Goal: Information Seeking & Learning: Find specific fact

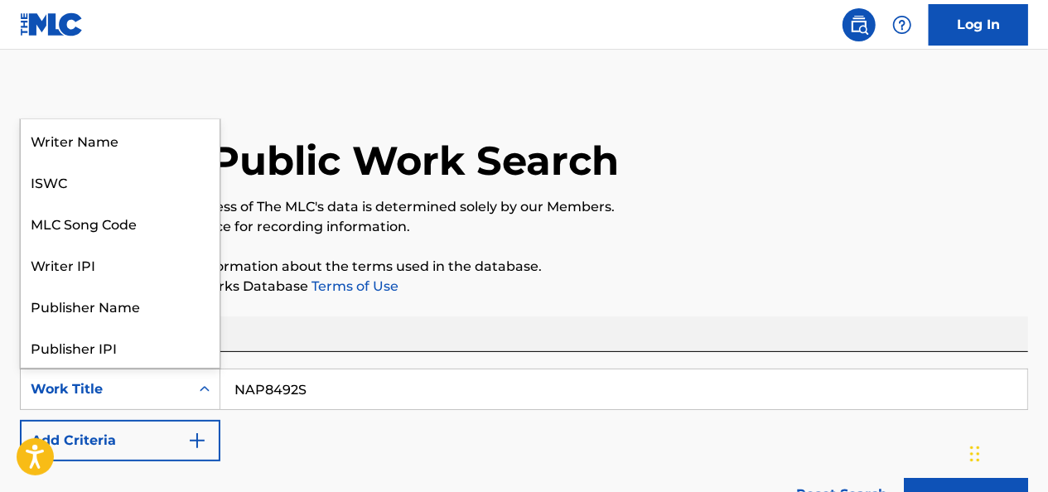
scroll to position [83, 0]
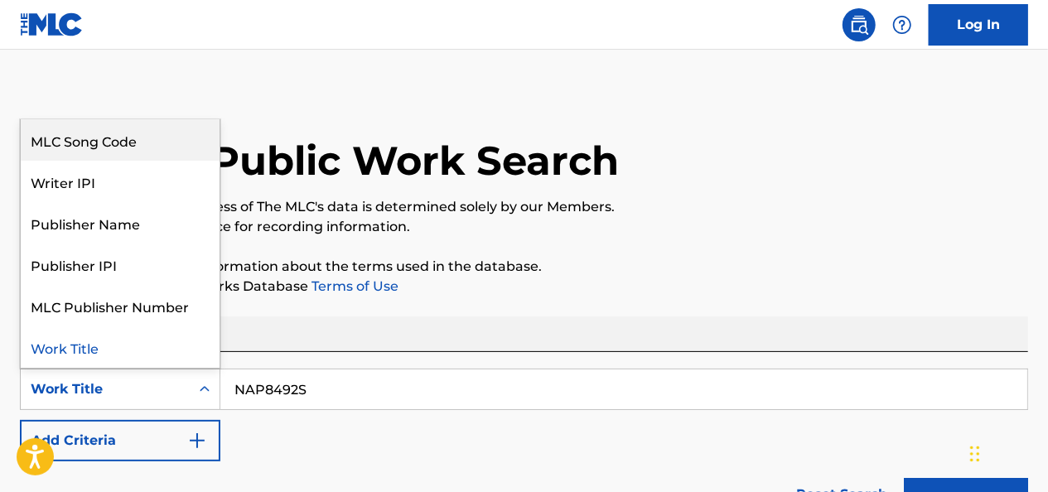
click at [116, 147] on div "MLC Song Code" at bounding box center [120, 139] width 199 height 41
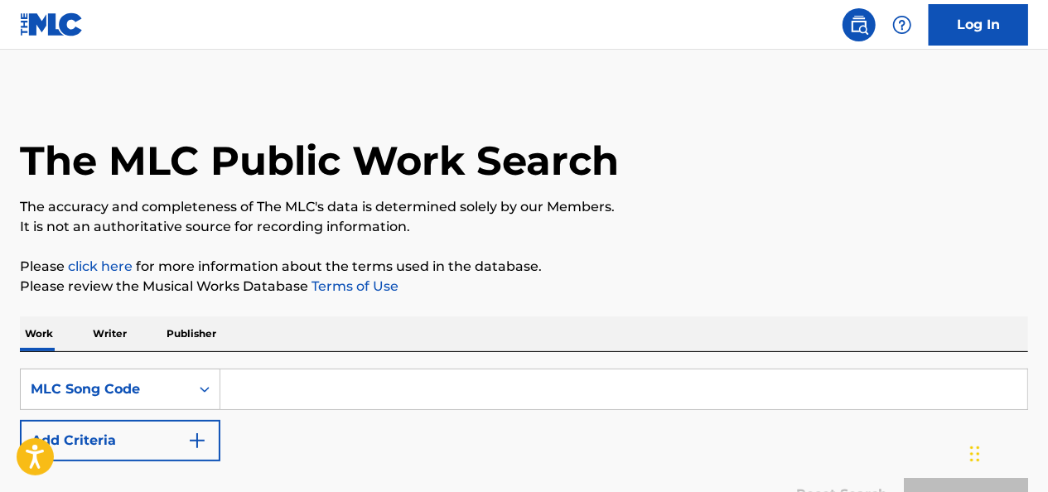
click at [250, 379] on input "Search Form" at bounding box center [623, 390] width 807 height 40
paste input "NAP8492S"
type input "NAP8492S"
click at [904, 478] on button "Search" at bounding box center [966, 498] width 124 height 41
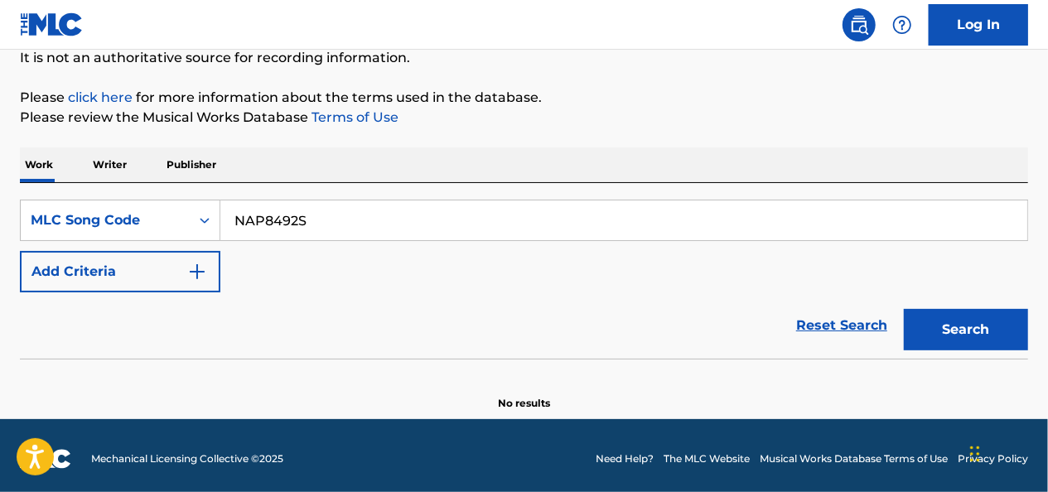
scroll to position [175, 0]
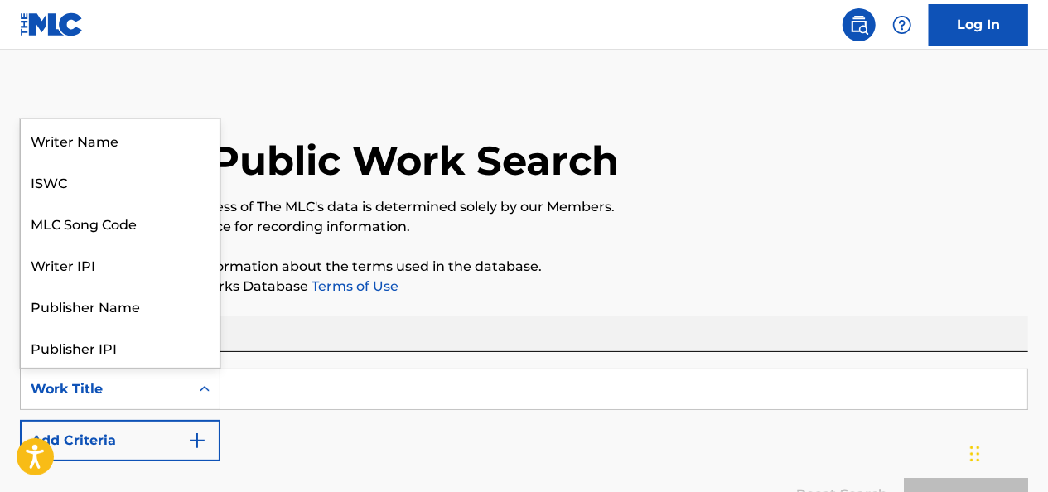
click at [179, 383] on div "Work Title" at bounding box center [105, 389] width 149 height 20
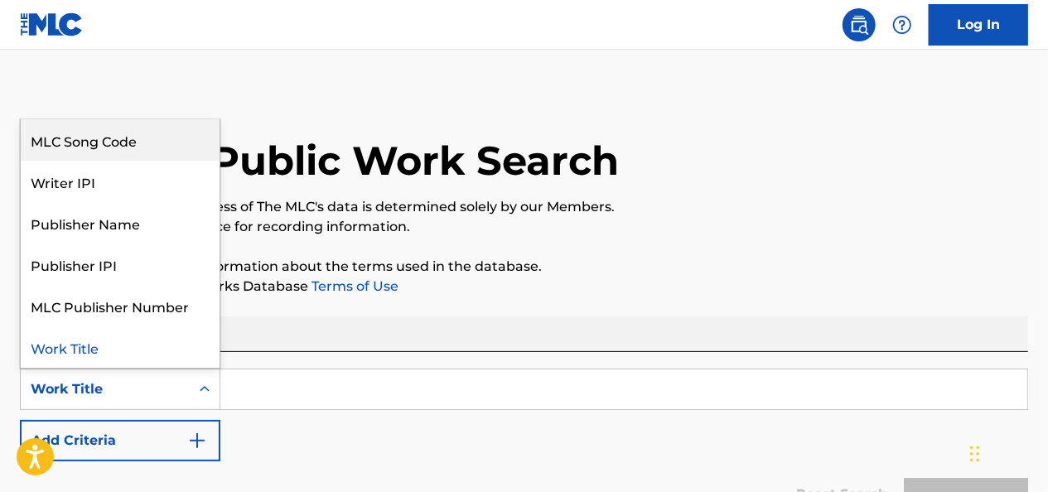
click at [174, 154] on div "MLC Song Code" at bounding box center [120, 139] width 199 height 41
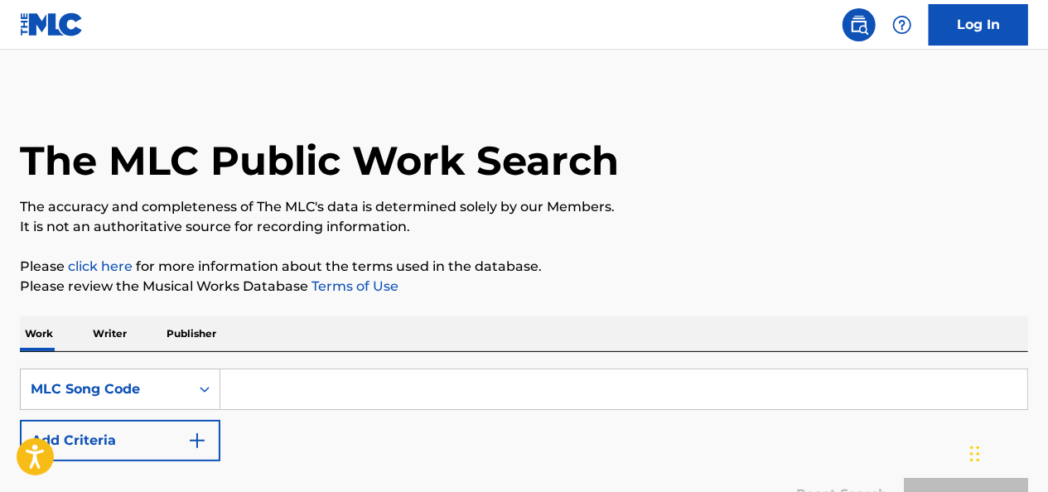
click at [290, 376] on input "Search Form" at bounding box center [623, 390] width 807 height 40
paste input "B64080"
type input "B64080"
click at [904, 478] on button "Search" at bounding box center [966, 498] width 124 height 41
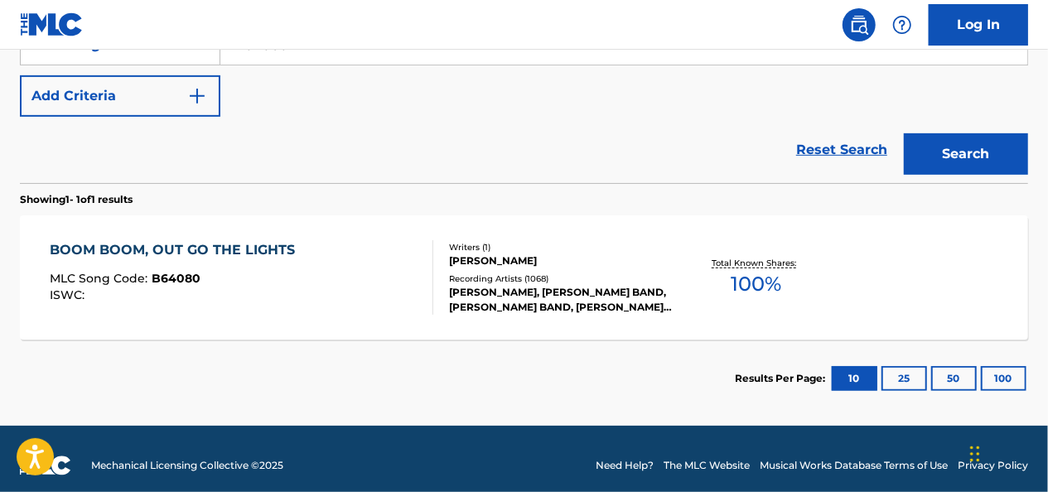
scroll to position [357, 0]
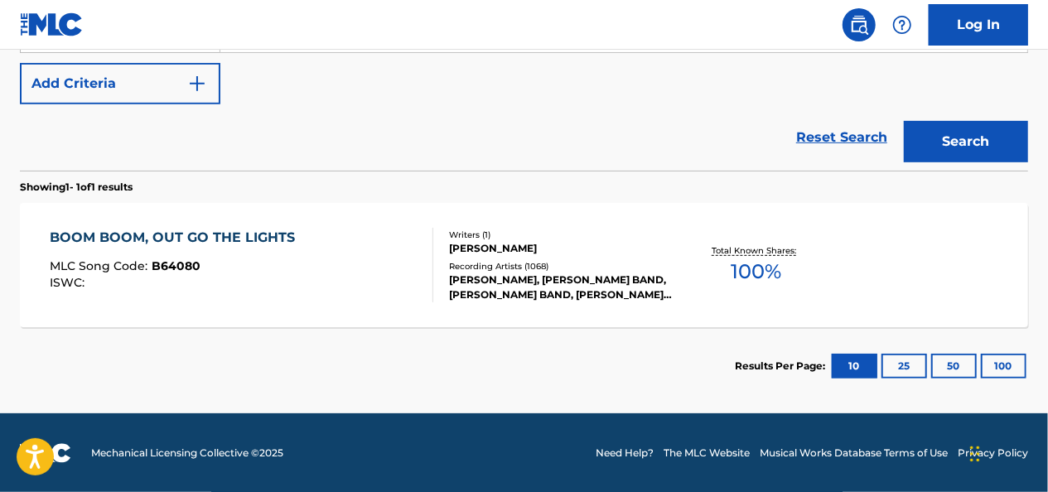
click at [473, 249] on div "[PERSON_NAME]" at bounding box center [561, 248] width 224 height 15
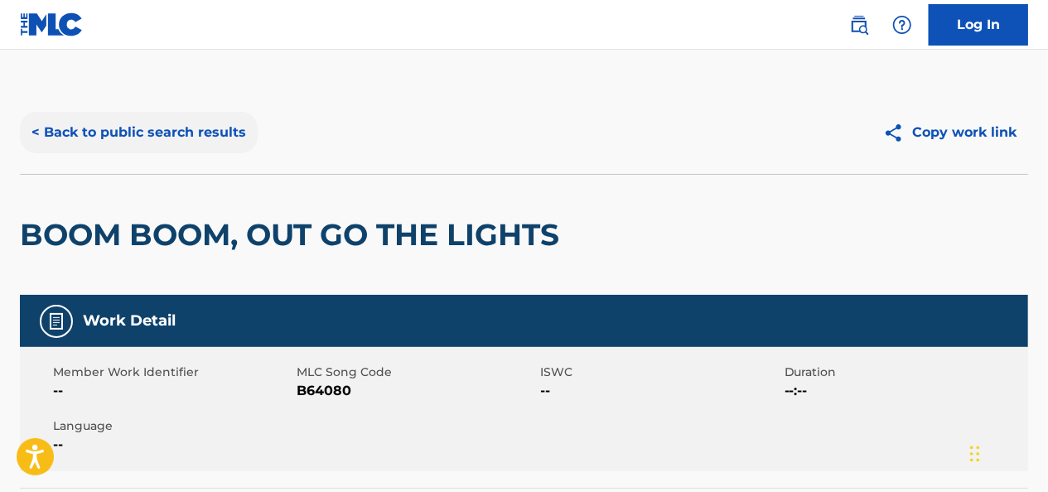
click at [120, 138] on button "< Back to public search results" at bounding box center [139, 132] width 238 height 41
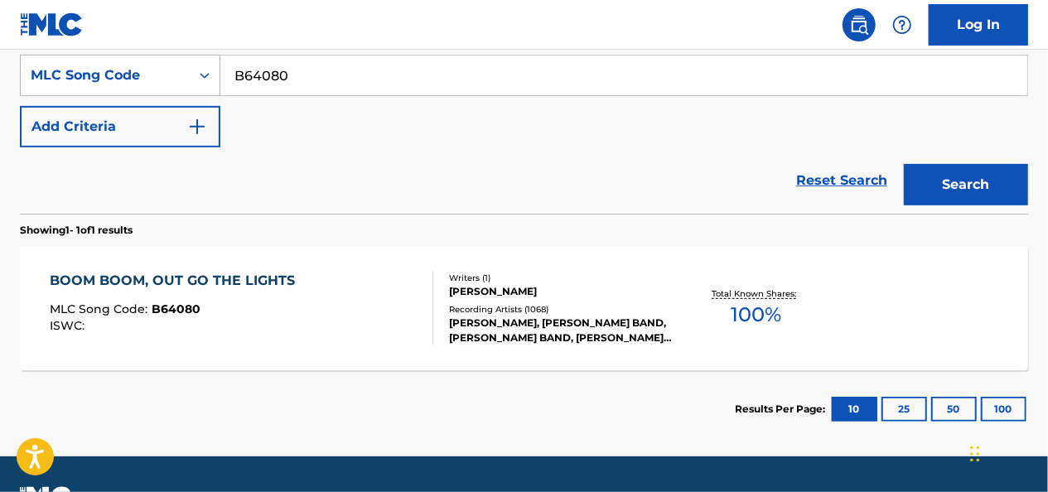
click at [164, 81] on div "MLC Song Code" at bounding box center [105, 75] width 149 height 20
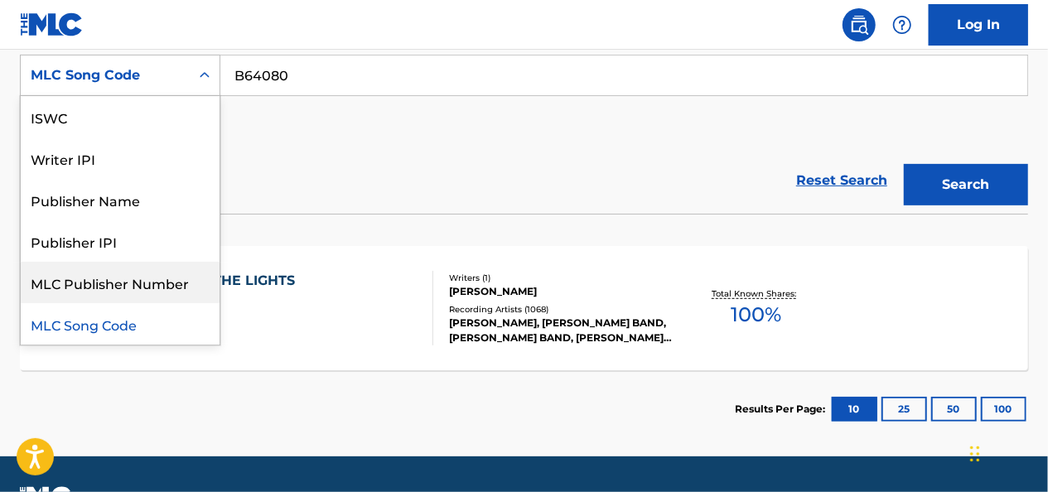
scroll to position [0, 0]
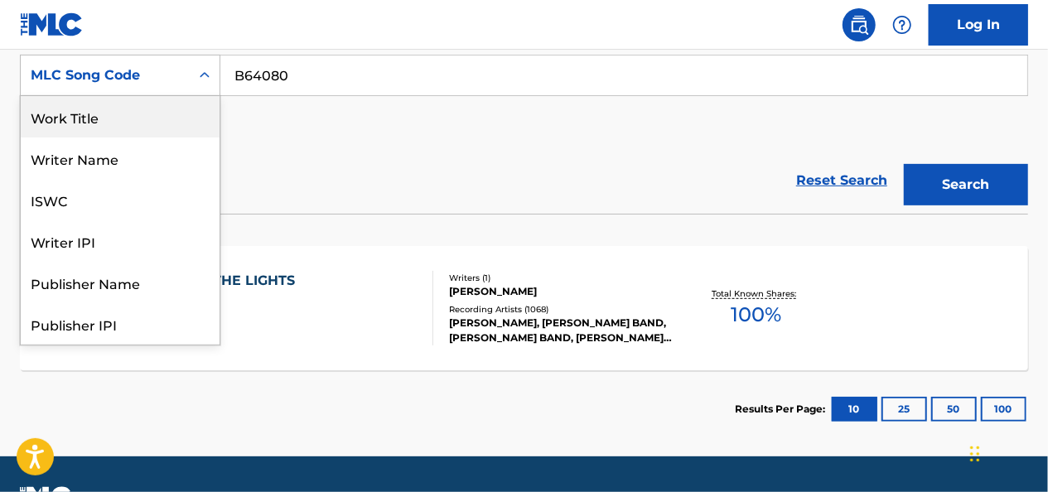
click at [144, 127] on div "Work Title" at bounding box center [120, 116] width 199 height 41
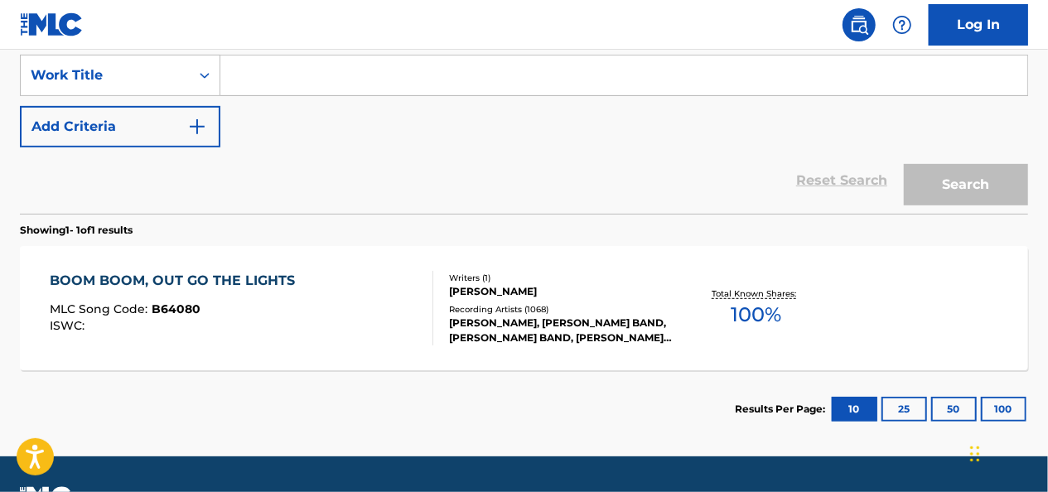
paste input "ICE CREAM MAN"
click at [304, 73] on input "Search Form" at bounding box center [623, 76] width 807 height 40
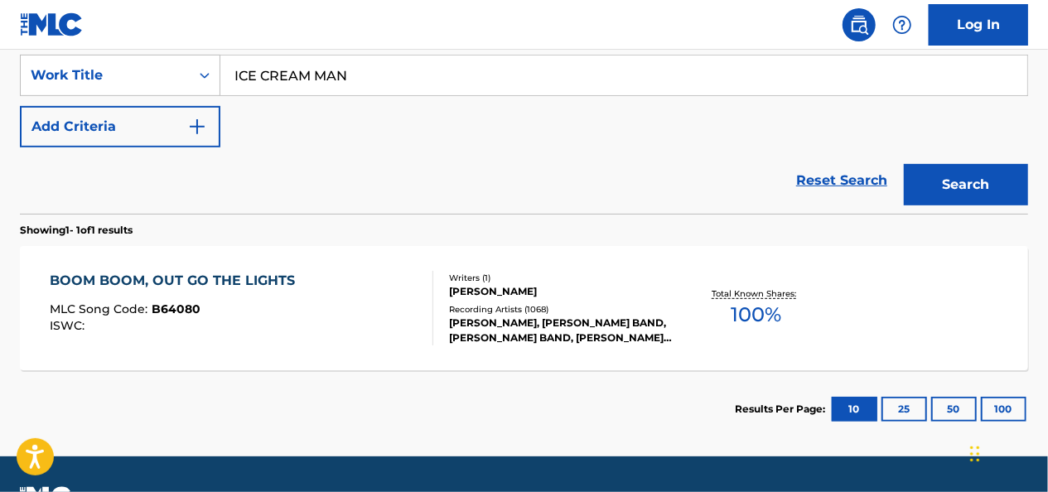
type input "ICE CREAM MAN"
click at [904, 164] on button "Search" at bounding box center [966, 184] width 124 height 41
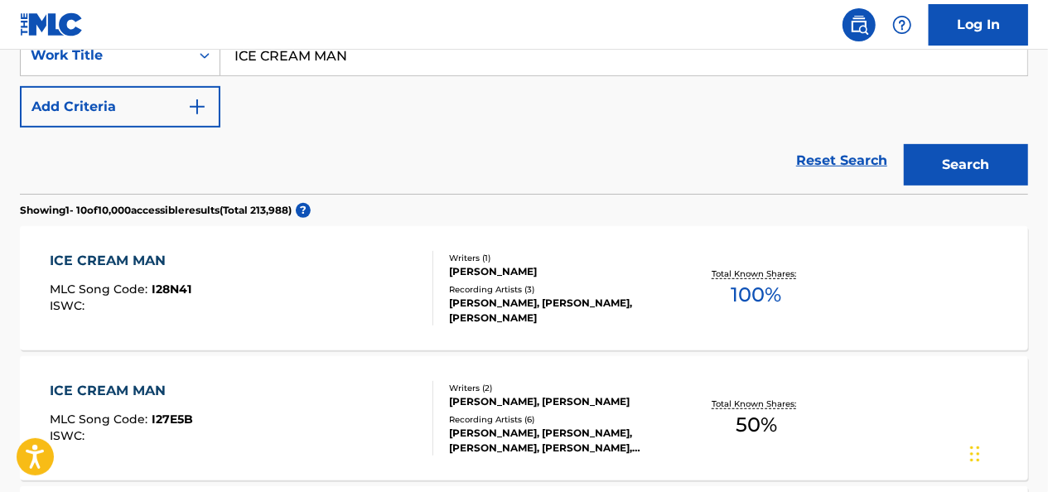
scroll to position [314, 0]
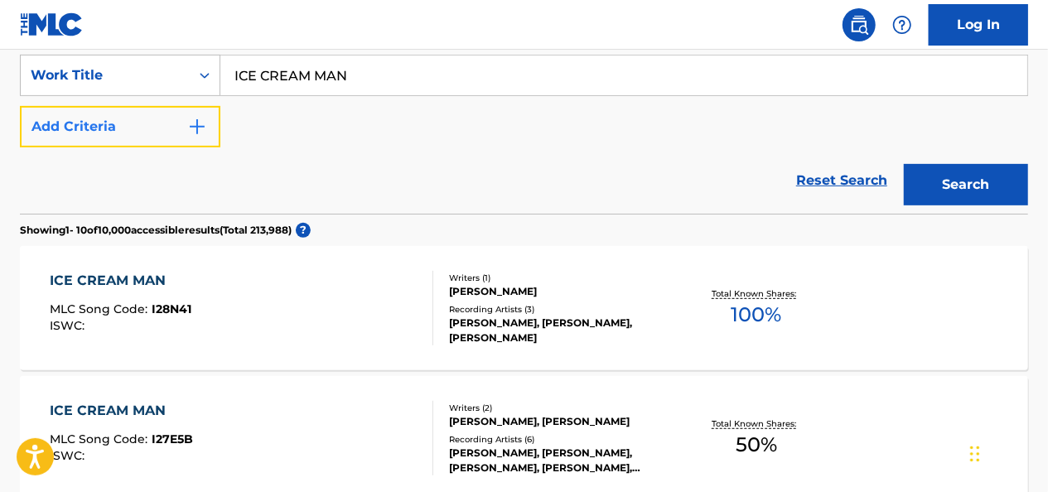
click at [169, 109] on button "Add Criteria" at bounding box center [120, 126] width 201 height 41
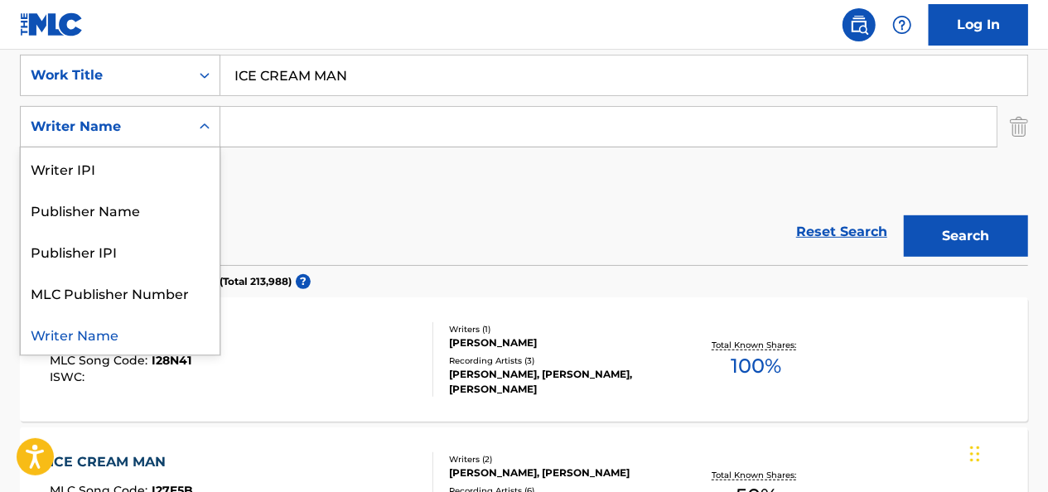
click at [172, 132] on div "Writer Name" at bounding box center [105, 127] width 149 height 20
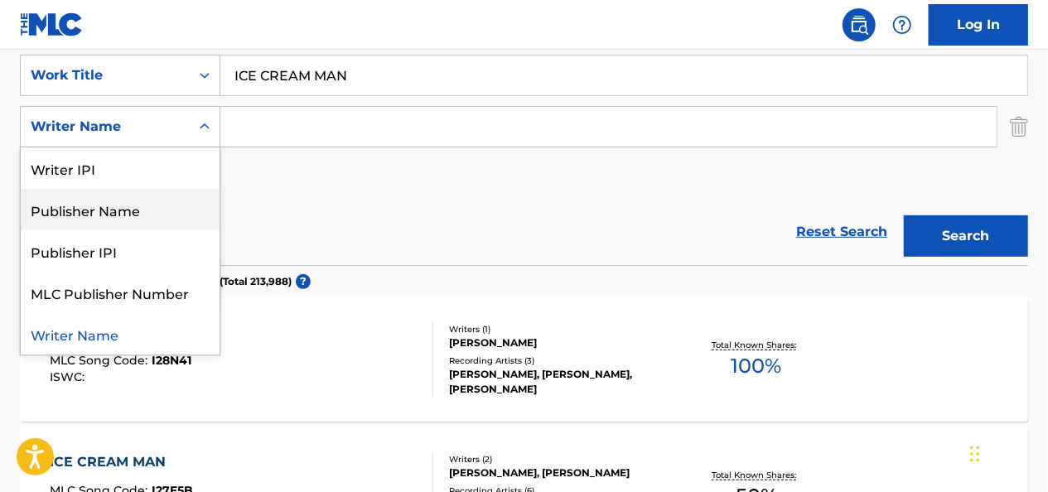
click at [159, 209] on div "Publisher Name" at bounding box center [120, 209] width 199 height 41
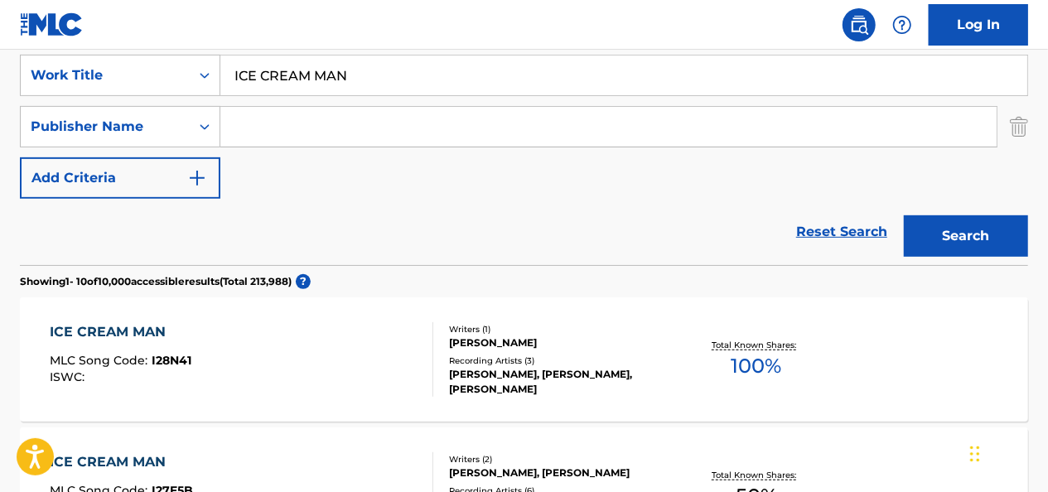
click at [357, 108] on input "Search Form" at bounding box center [608, 127] width 776 height 40
paste input "ARC MUSIC, INC."
type input "ARC MUSIC, INC."
click at [904, 215] on button "Search" at bounding box center [966, 235] width 124 height 41
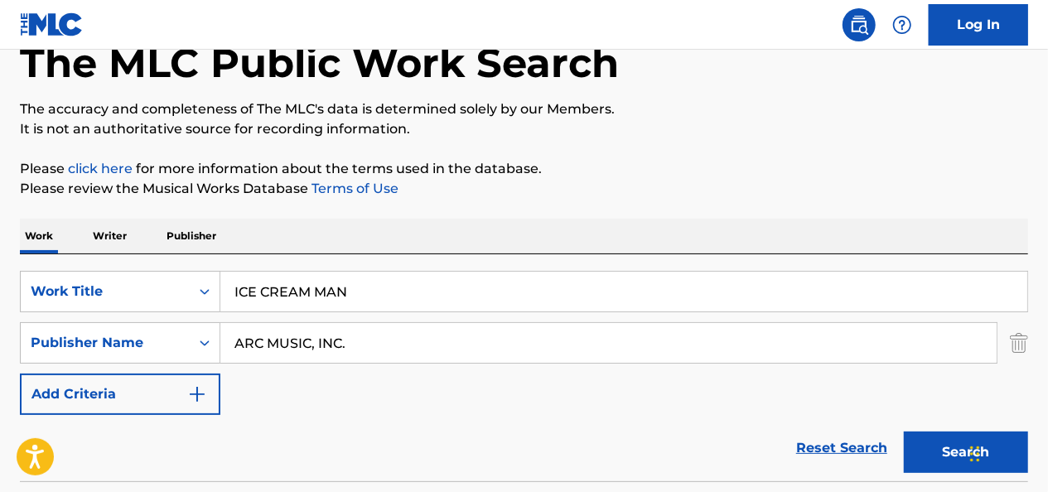
scroll to position [0, 0]
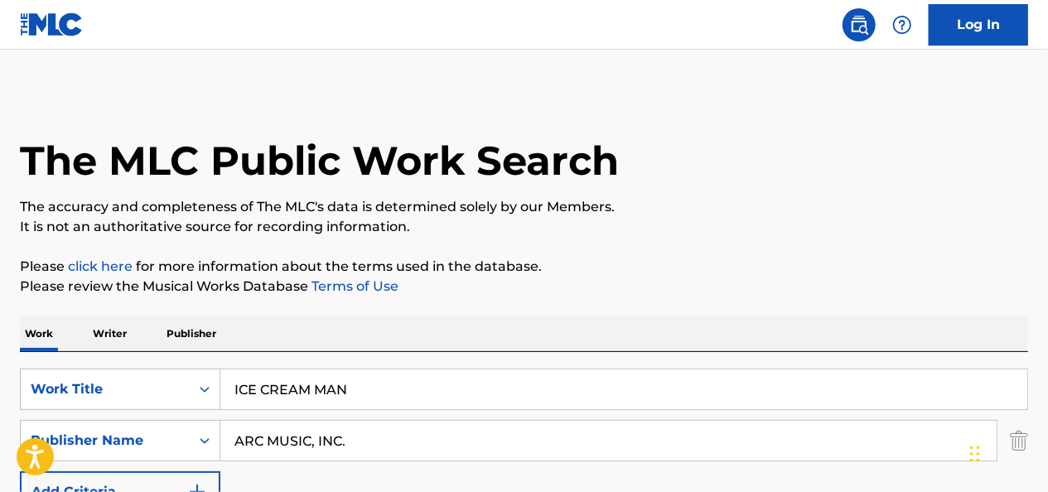
click at [317, 382] on input "ICE CREAM MAN" at bounding box center [623, 390] width 807 height 40
click at [385, 395] on input "ICE CREAM MAN" at bounding box center [623, 390] width 807 height 40
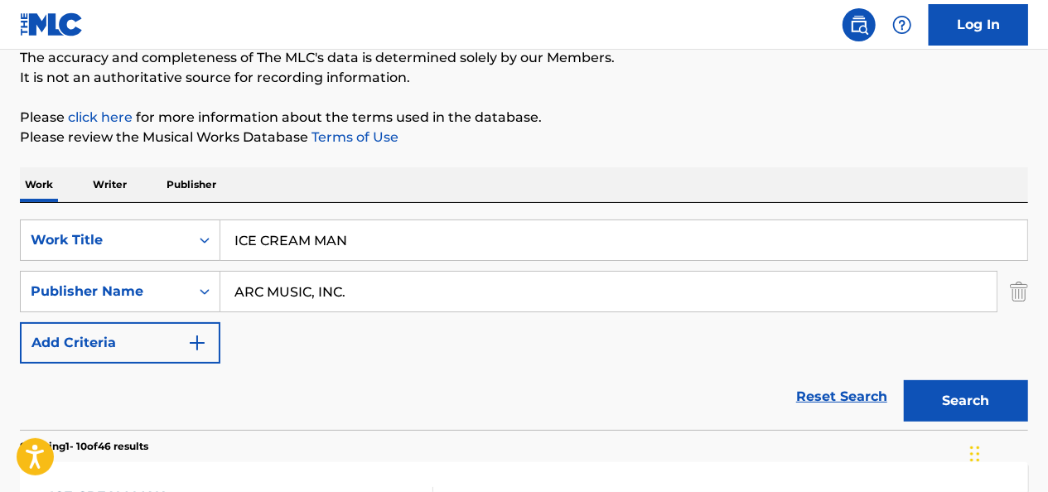
scroll to position [166, 0]
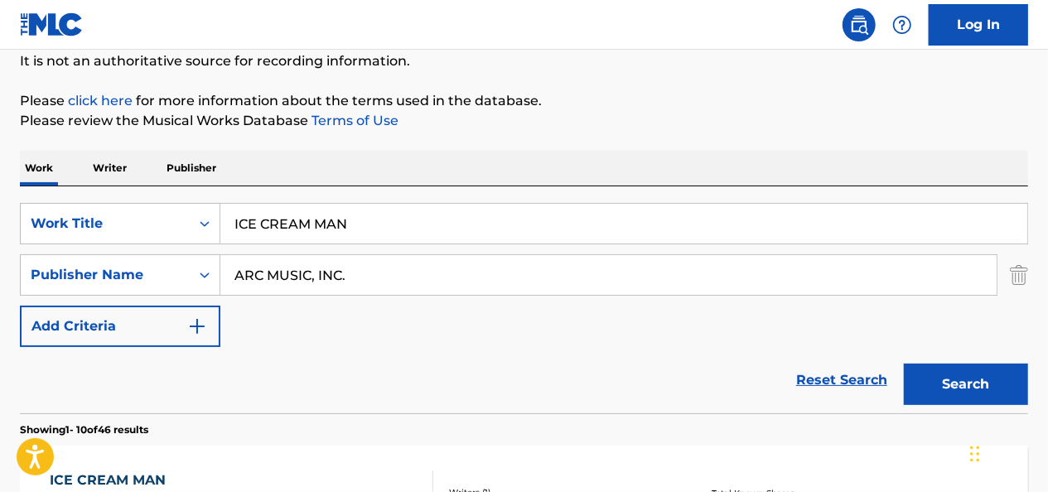
click at [393, 225] on input "ICE CREAM MAN" at bounding box center [623, 224] width 807 height 40
drag, startPoint x: 227, startPoint y: 221, endPoint x: 170, endPoint y: 219, distance: 57.2
click at [170, 219] on div "SearchWithCriteria5c9cdcc0-0311-4e46-b5ac-7a08cf09072f Work Title ICE CREAM MAN" at bounding box center [524, 223] width 1008 height 41
paste input "SUGAR SWEET"
type input "SUGAR SWEET"
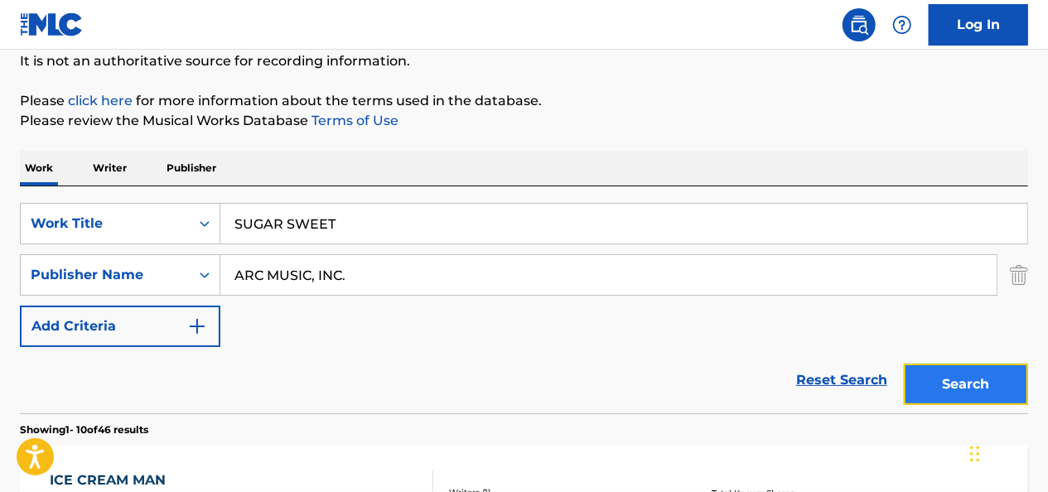
click at [923, 382] on button "Search" at bounding box center [966, 384] width 124 height 41
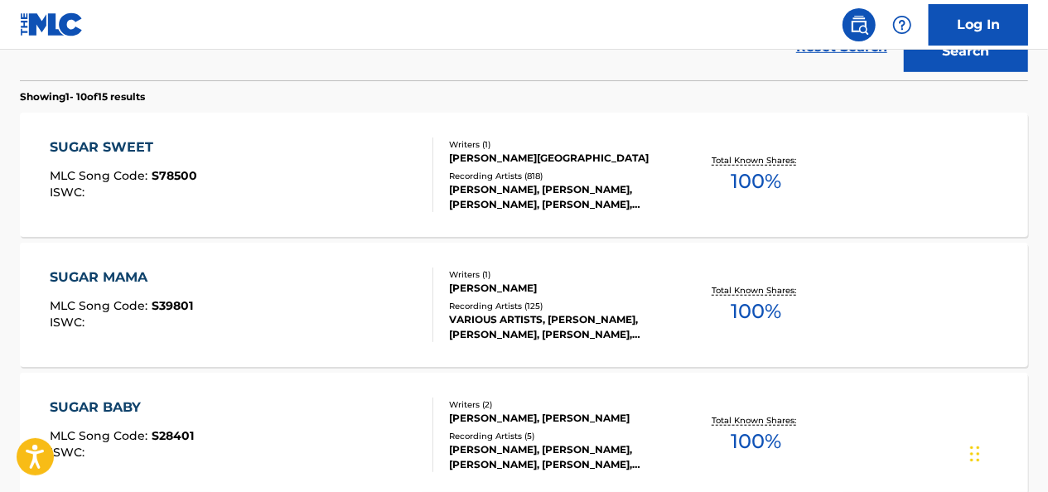
scroll to position [497, 0]
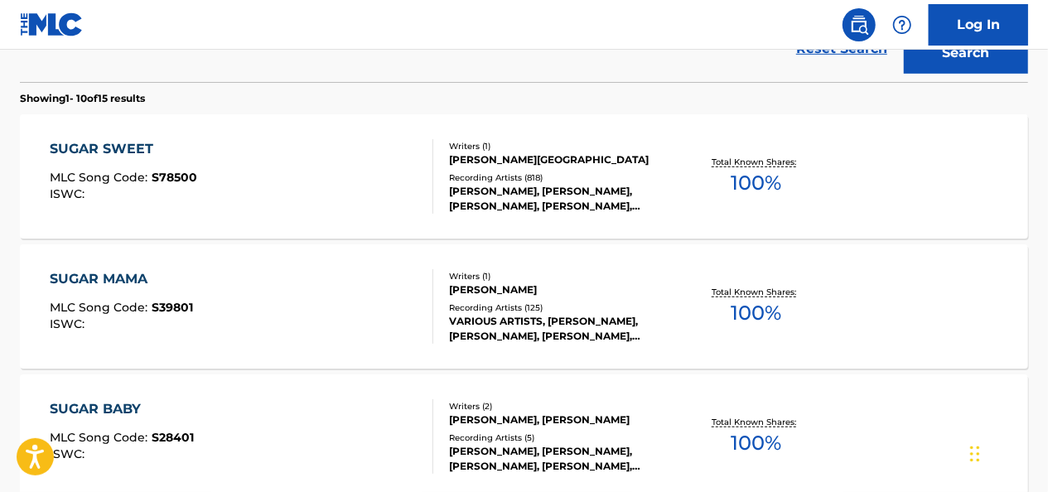
click at [571, 159] on div "[PERSON_NAME][GEOGRAPHIC_DATA]" at bounding box center [561, 159] width 224 height 15
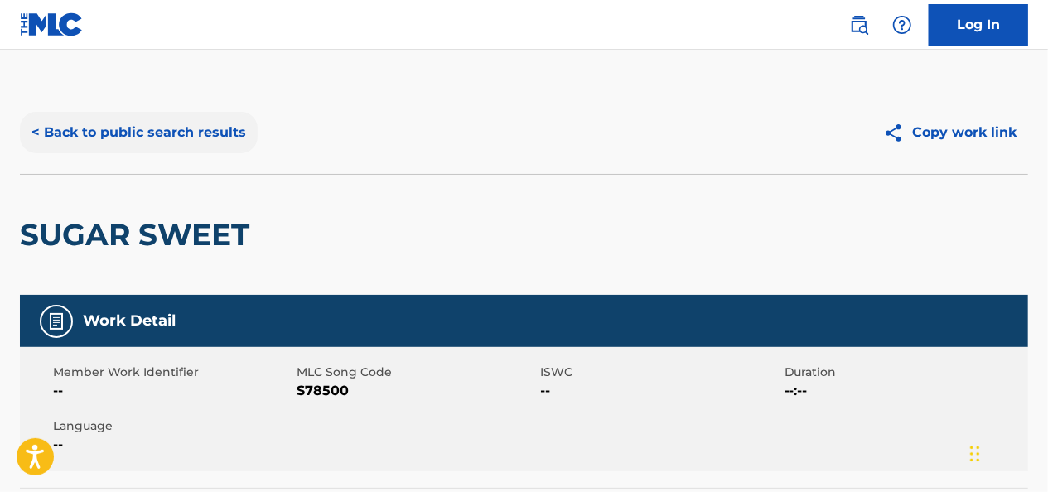
click at [222, 144] on button "< Back to public search results" at bounding box center [139, 132] width 238 height 41
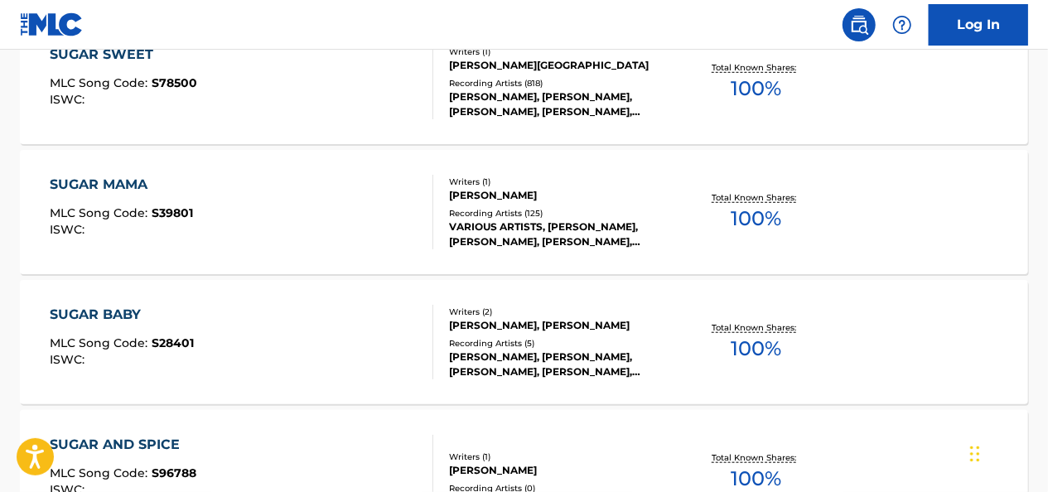
scroll to position [12, 0]
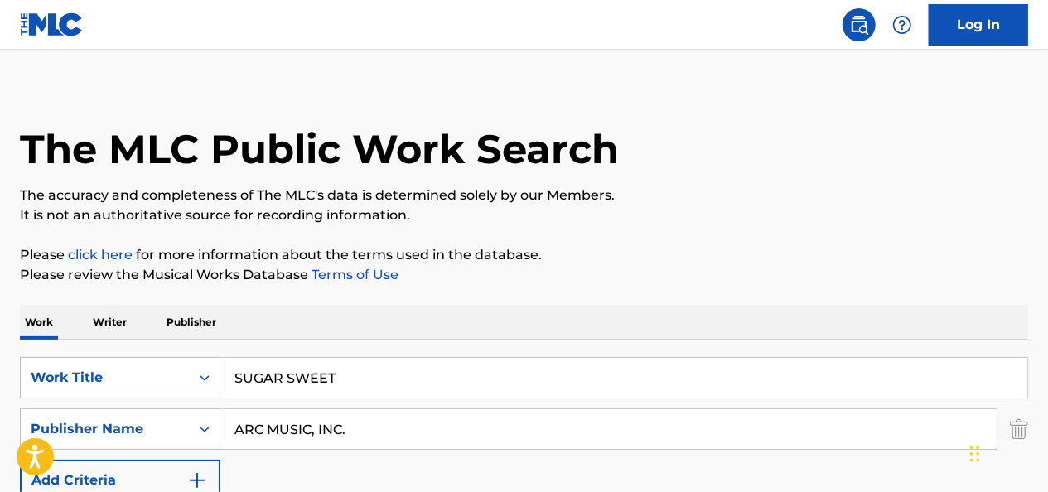
drag, startPoint x: 364, startPoint y: 372, endPoint x: 208, endPoint y: 355, distance: 156.7
click at [208, 355] on div "SearchWithCriteria5c9cdcc0-0311-4e46-b5ac-7a08cf09072f Work Title SUGAR SWEET S…" at bounding box center [524, 454] width 1008 height 227
paste input "AVE I"
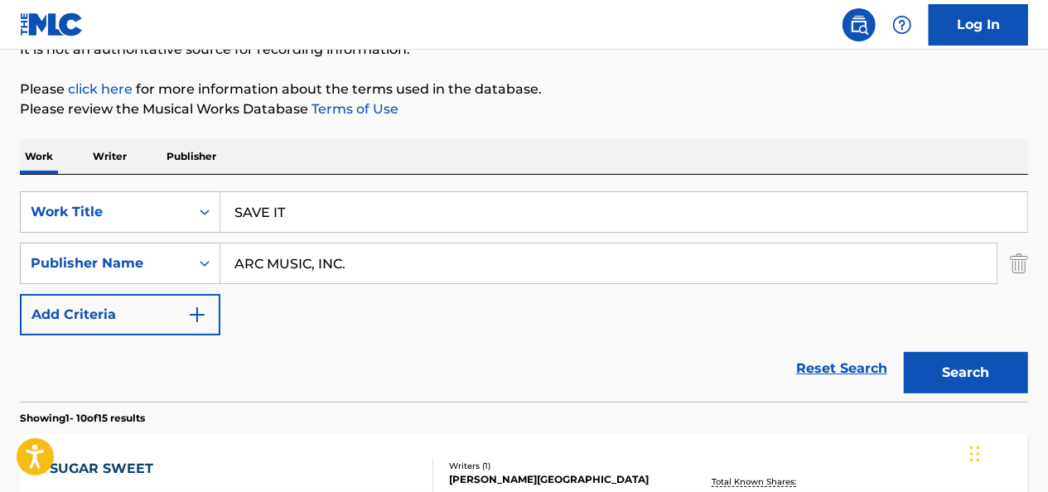
type input "SAVE IT"
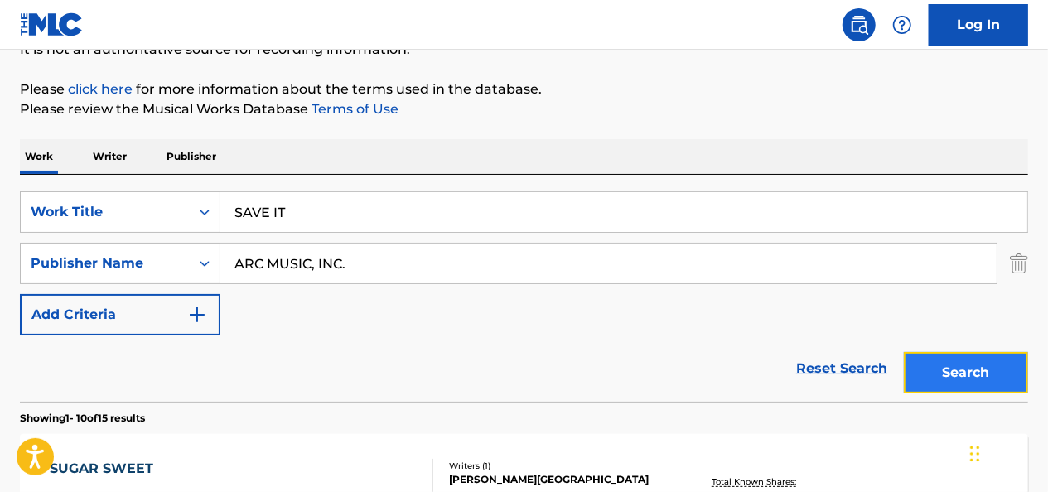
click at [925, 370] on button "Search" at bounding box center [966, 372] width 124 height 41
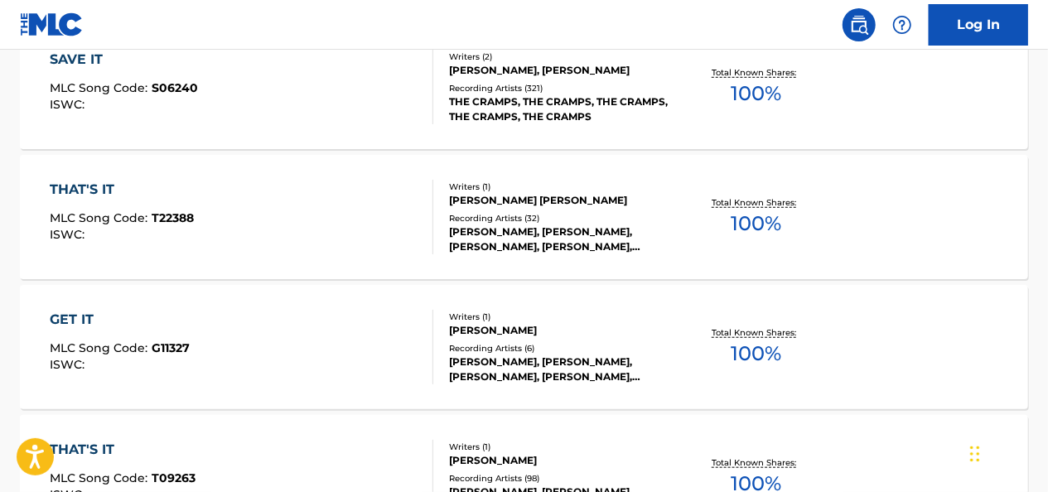
scroll to position [260, 0]
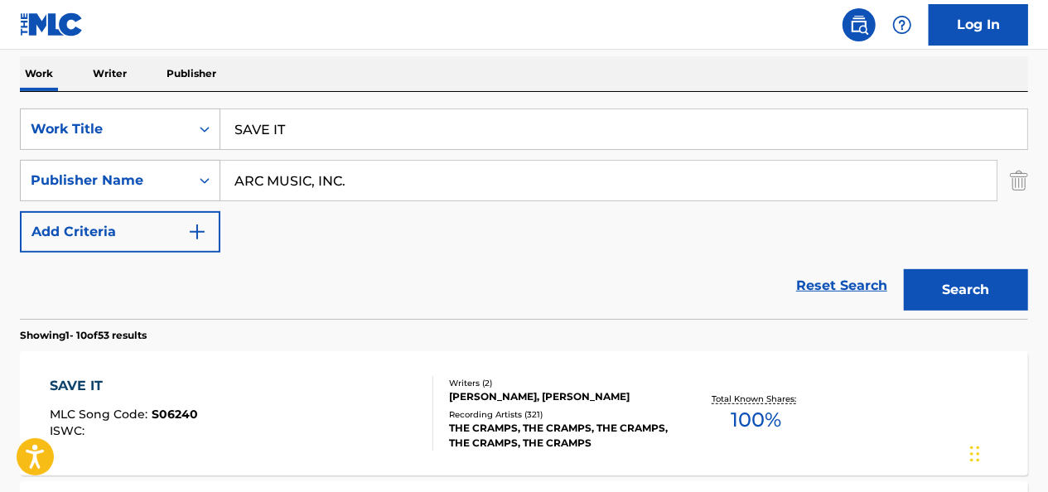
click at [501, 377] on div "Writers ( 2 )" at bounding box center [561, 383] width 224 height 12
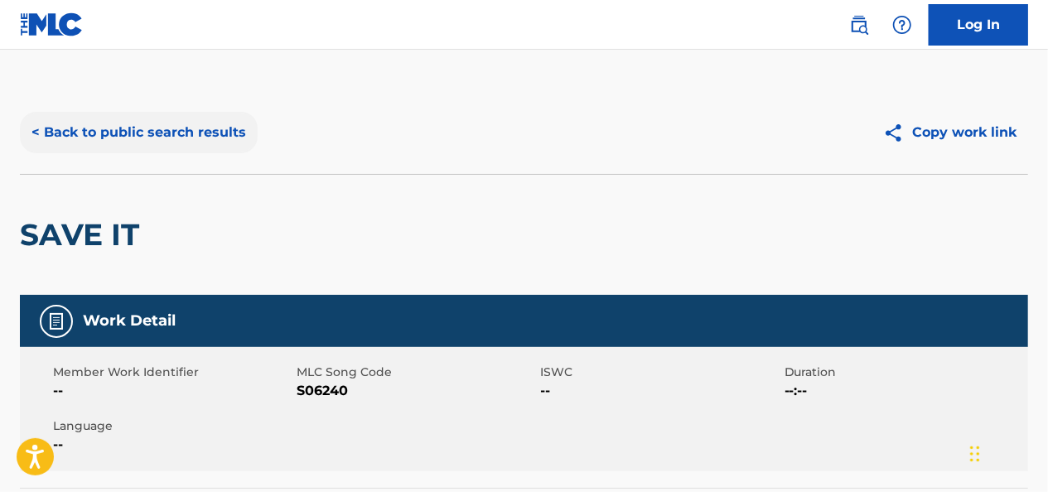
click at [168, 125] on button "< Back to public search results" at bounding box center [139, 132] width 238 height 41
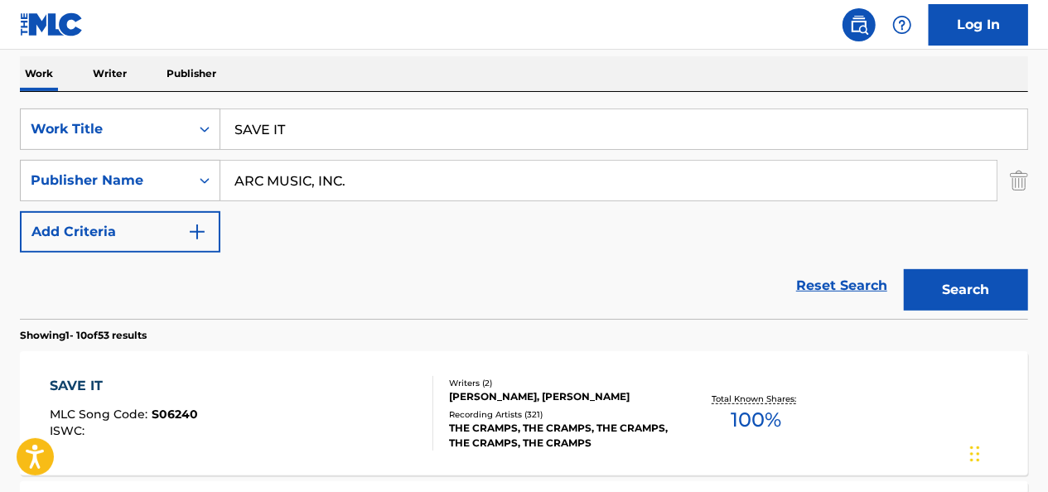
click at [393, 138] on input "SAVE IT" at bounding box center [623, 129] width 807 height 40
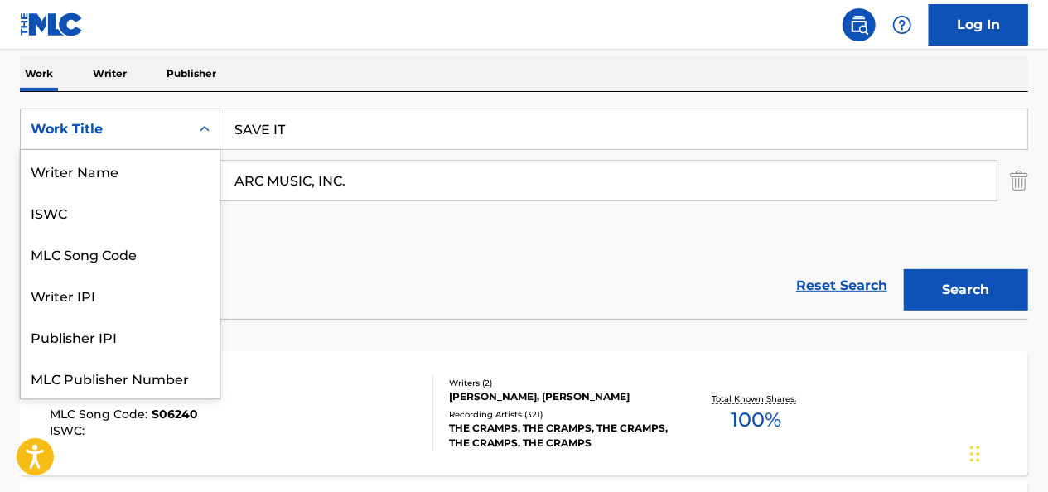
click at [94, 131] on div "Work Title" at bounding box center [105, 129] width 149 height 20
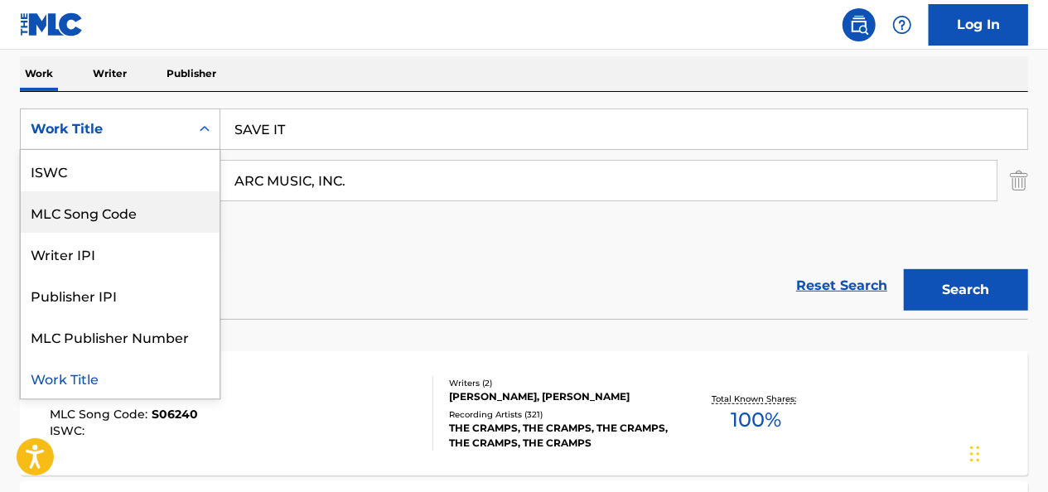
click at [111, 197] on div "MLC Song Code" at bounding box center [120, 211] width 199 height 41
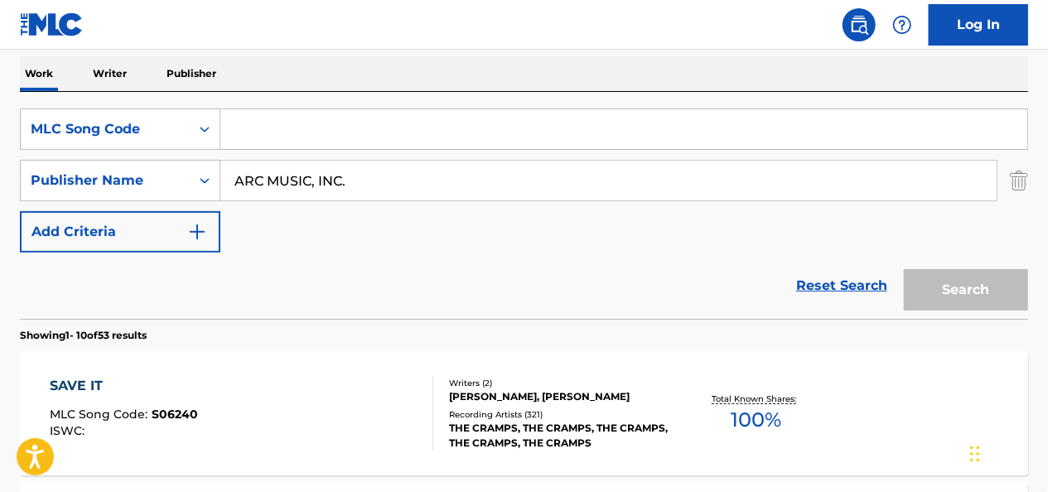
click at [292, 143] on input "Search Form" at bounding box center [623, 129] width 807 height 40
paste input "9"
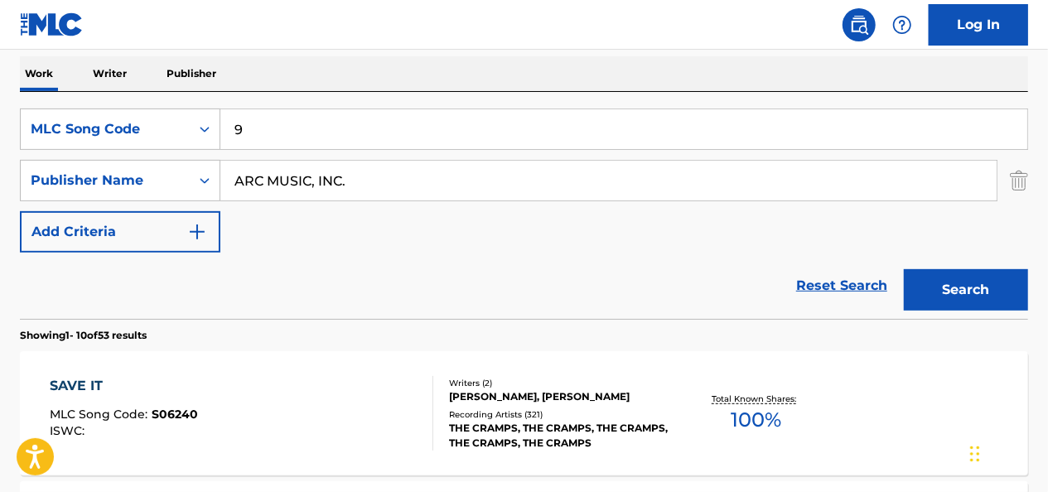
drag, startPoint x: 291, startPoint y: 133, endPoint x: 224, endPoint y: 134, distance: 67.1
click at [224, 134] on input "9" at bounding box center [623, 129] width 807 height 40
paste input "P59400"
type input "P59400"
click at [247, 181] on input "ARC MUSIC, INC." at bounding box center [608, 181] width 776 height 40
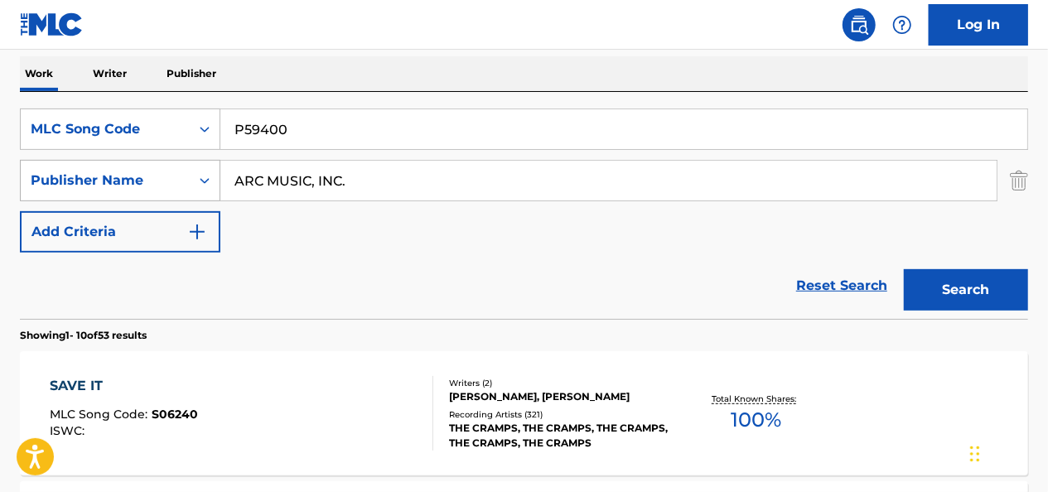
drag, startPoint x: 204, startPoint y: 177, endPoint x: 167, endPoint y: 174, distance: 36.6
click at [167, 174] on div "SearchWithCriteriaf4d97225-fe5a-4dff-bd79-0132c657fb87 Publisher Name ARC MUSIC…" at bounding box center [524, 180] width 1008 height 41
click at [904, 269] on button "Search" at bounding box center [966, 289] width 124 height 41
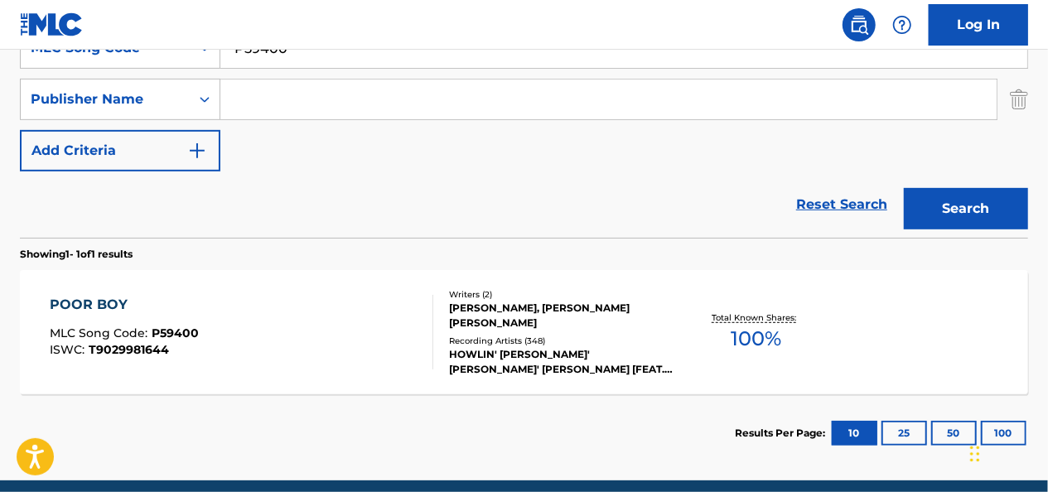
scroll to position [408, 0]
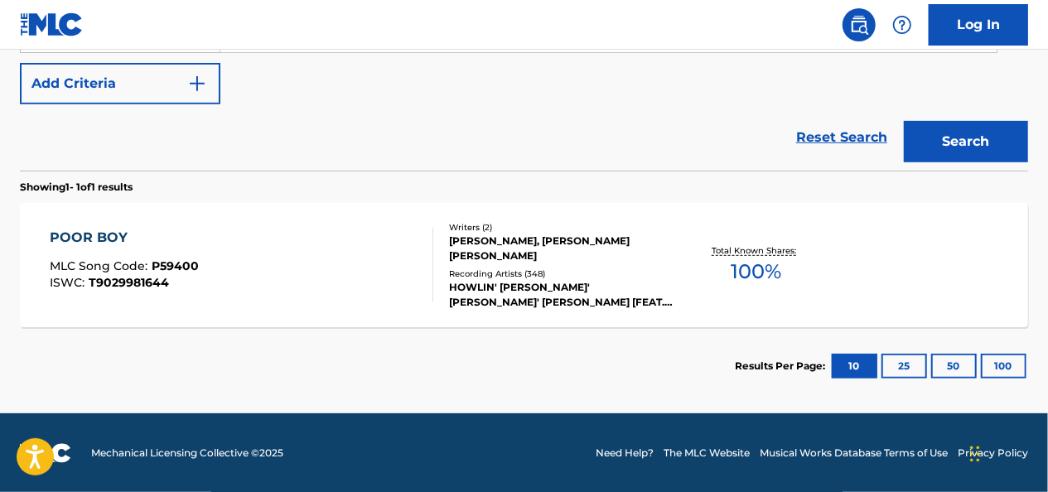
click at [545, 249] on div "[PERSON_NAME], [PERSON_NAME] [PERSON_NAME]" at bounding box center [561, 249] width 224 height 30
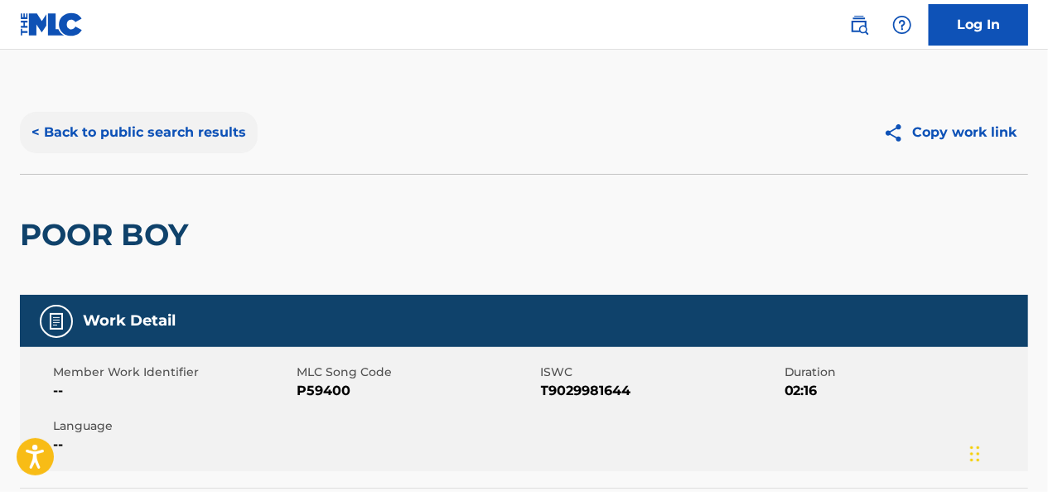
click at [184, 139] on button "< Back to public search results" at bounding box center [139, 132] width 238 height 41
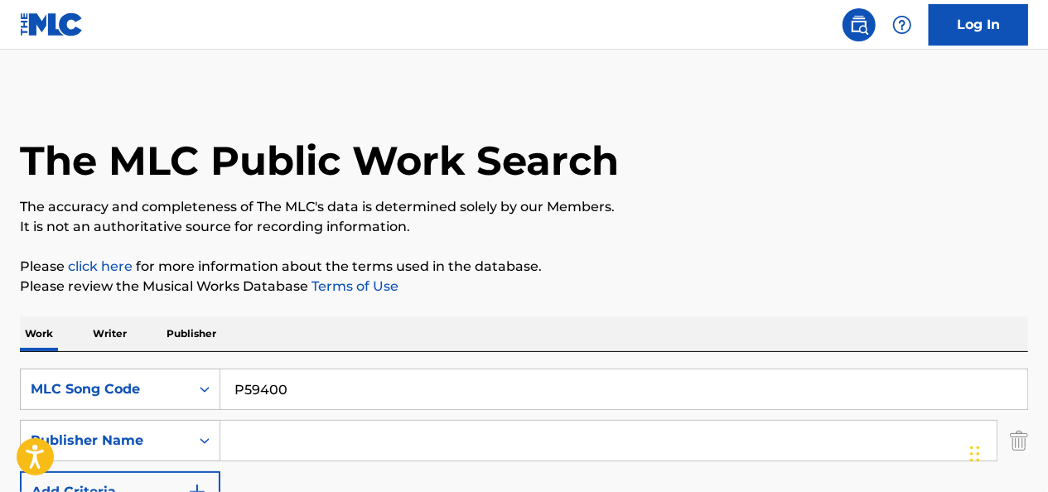
scroll to position [314, 0]
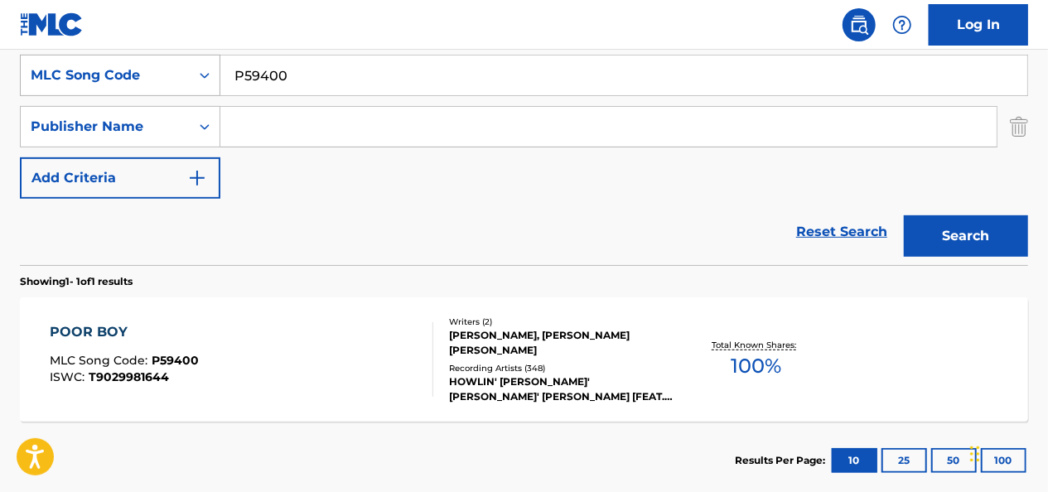
click at [123, 92] on div "MLC Song Code" at bounding box center [120, 75] width 201 height 41
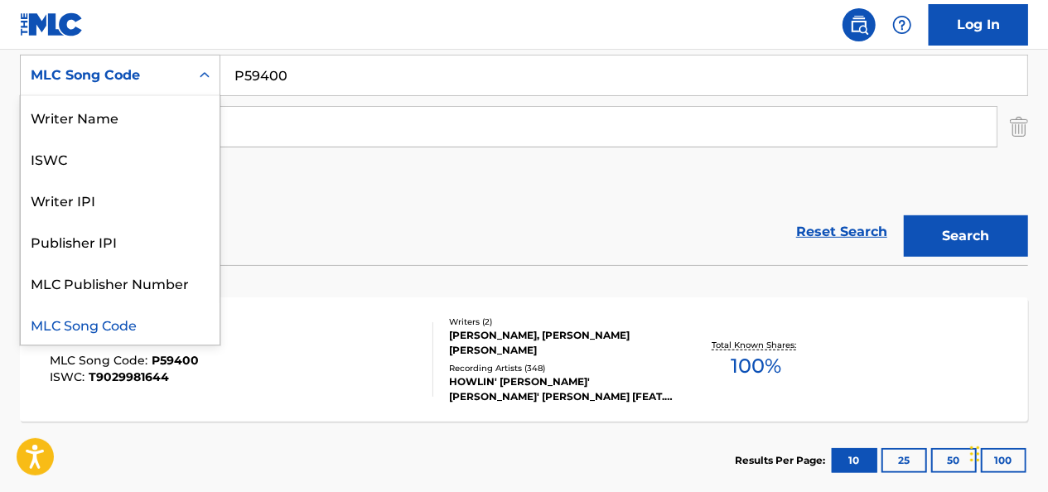
scroll to position [0, 0]
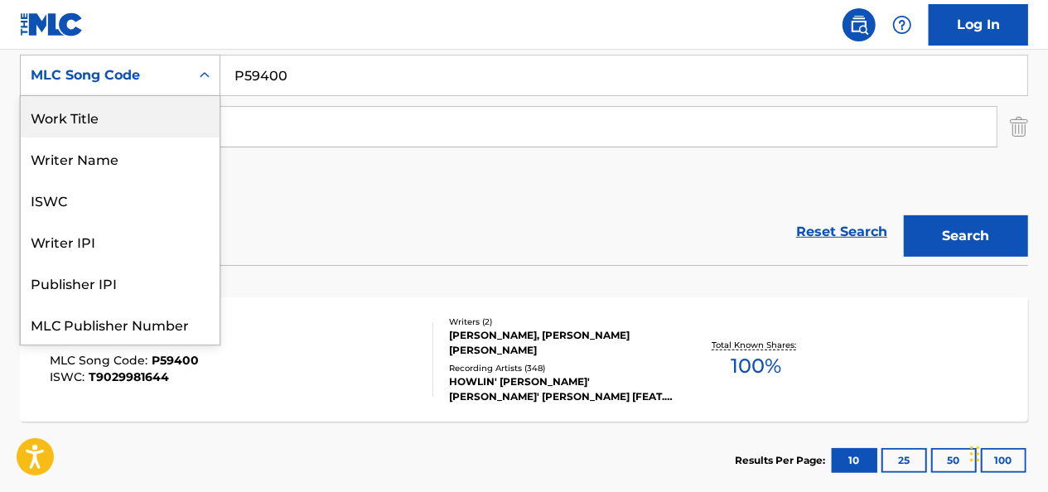
click at [118, 133] on div "Work Title" at bounding box center [120, 116] width 199 height 41
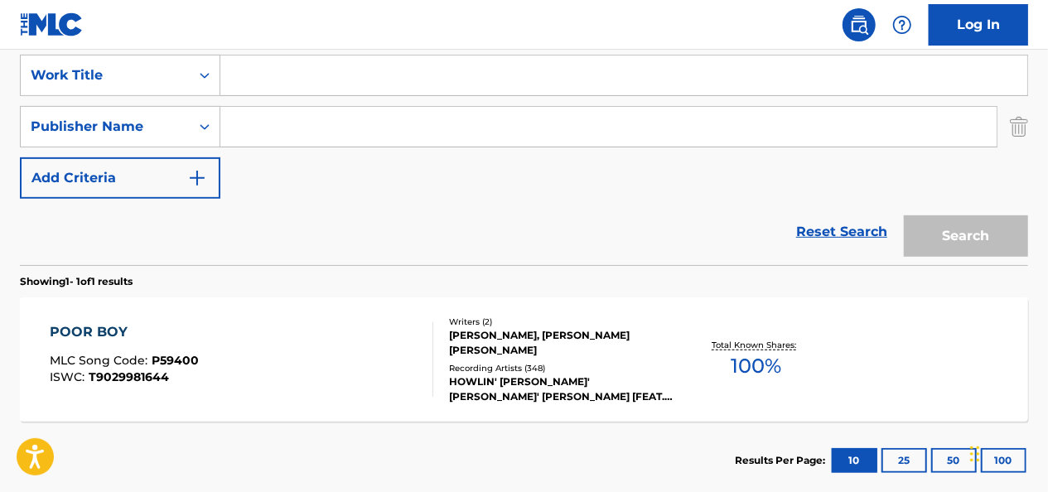
drag, startPoint x: 273, startPoint y: 68, endPoint x: 262, endPoint y: 70, distance: 11.1
click at [273, 68] on input "Search Form" at bounding box center [623, 76] width 807 height 40
paste input "BLUEBIRD"
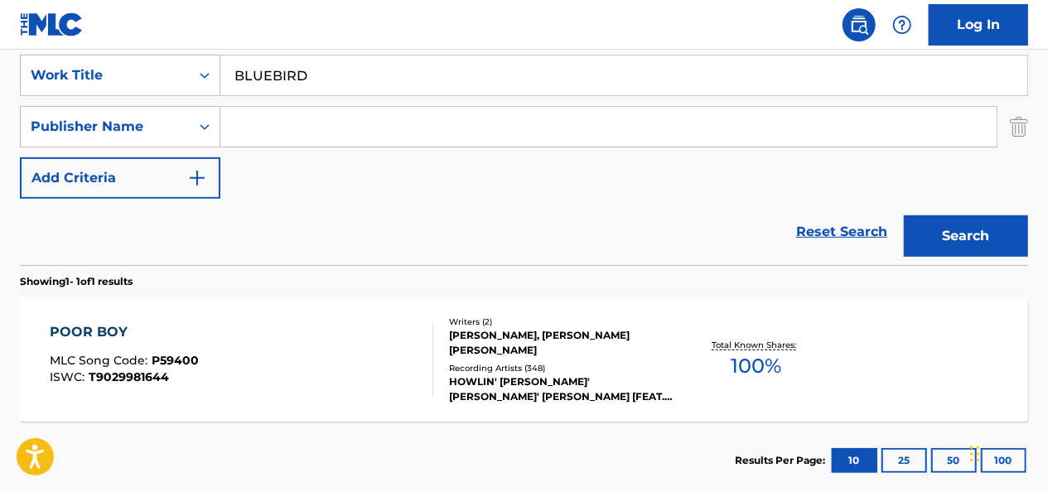
type input "BLUEBIRD"
click at [303, 135] on input "Search Form" at bounding box center [608, 127] width 776 height 40
type input "ARC MUSIC, INC."
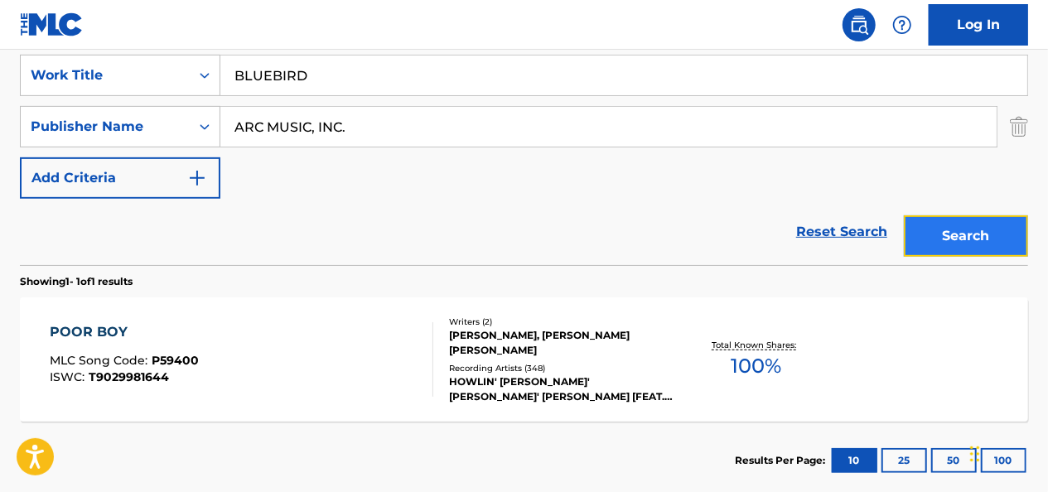
click at [954, 246] on button "Search" at bounding box center [966, 235] width 124 height 41
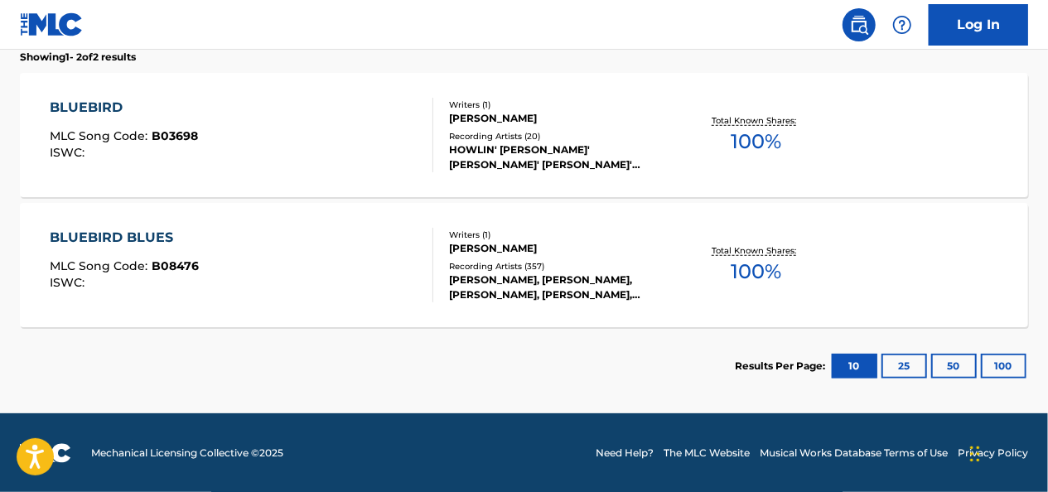
scroll to position [456, 0]
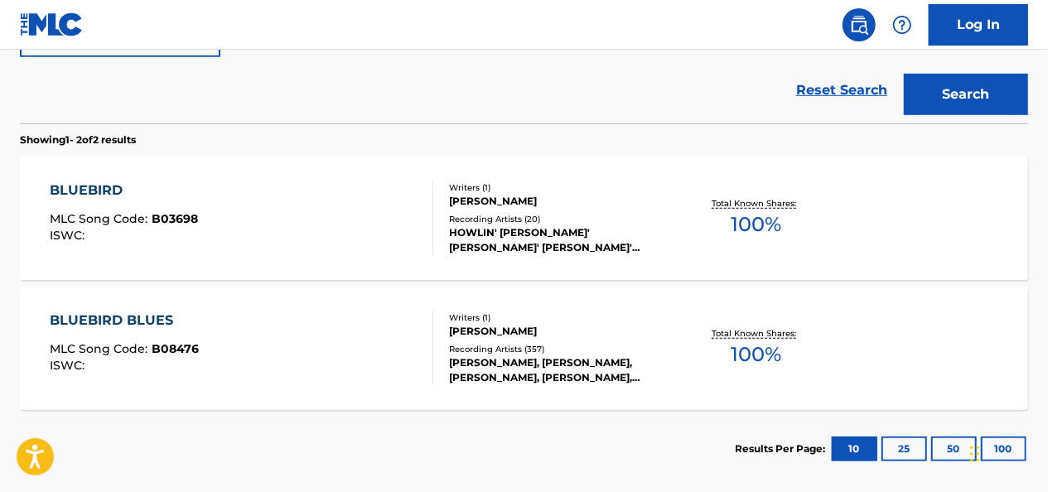
click at [508, 204] on div "[PERSON_NAME]" at bounding box center [561, 201] width 224 height 15
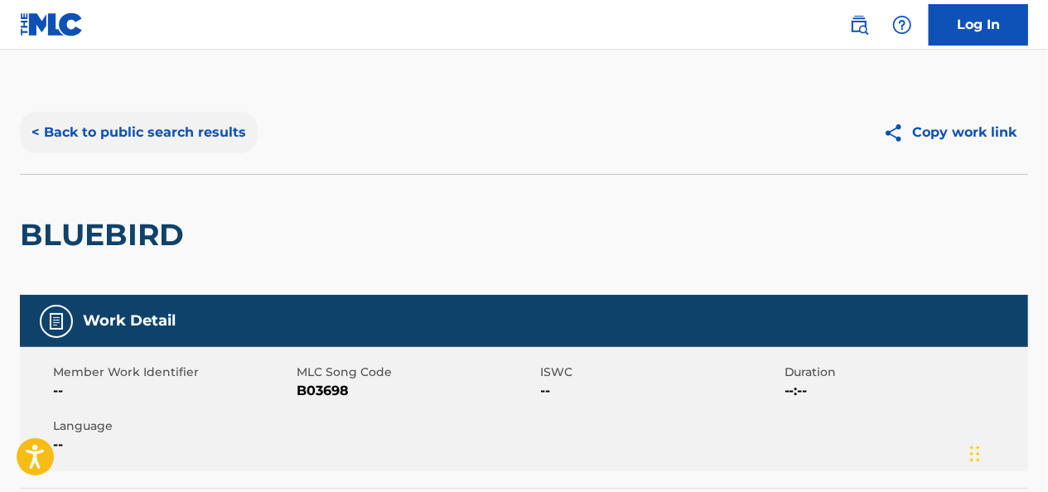
click at [189, 118] on button "< Back to public search results" at bounding box center [139, 132] width 238 height 41
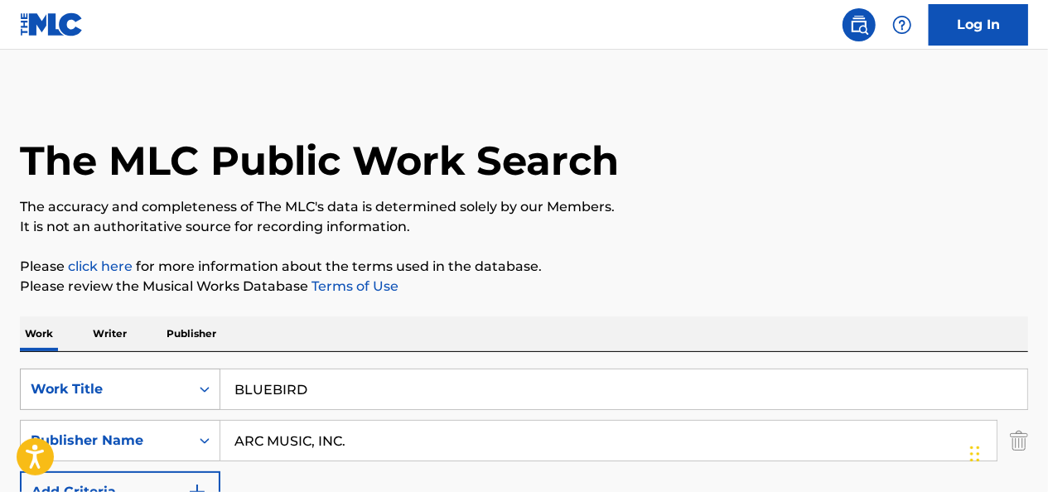
drag, startPoint x: 328, startPoint y: 399, endPoint x: 218, endPoint y: 376, distance: 112.5
click at [218, 376] on div "SearchWithCriteria111f183b-354e-45c6-997c-0d9043136b69 Work Title BLUEBIRD" at bounding box center [524, 389] width 1008 height 41
paste input "I DON'T KNOW"
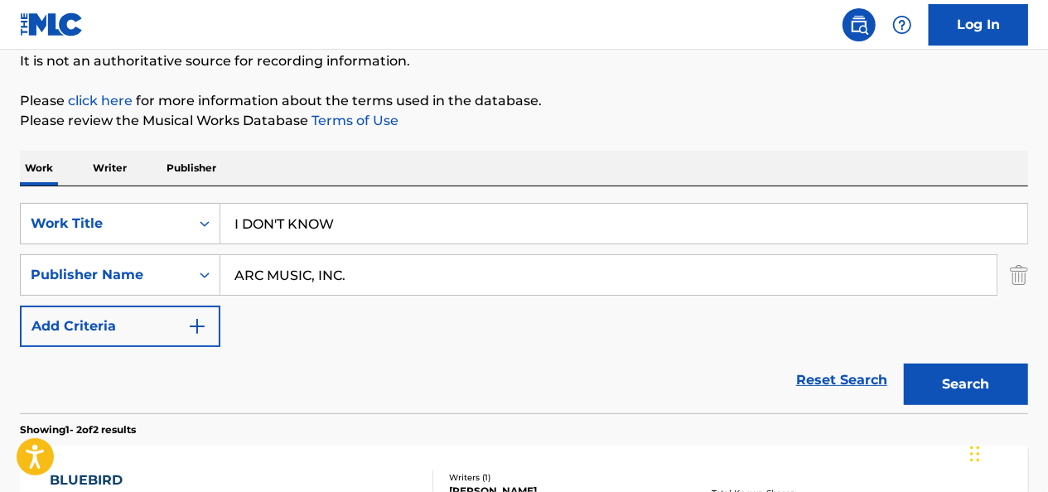
click at [904, 364] on button "Search" at bounding box center [966, 384] width 124 height 41
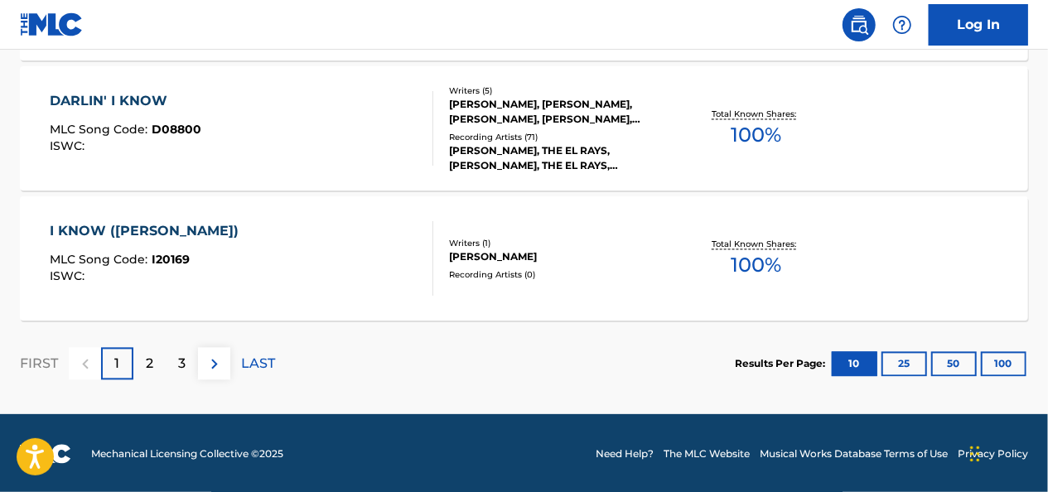
scroll to position [1587, 0]
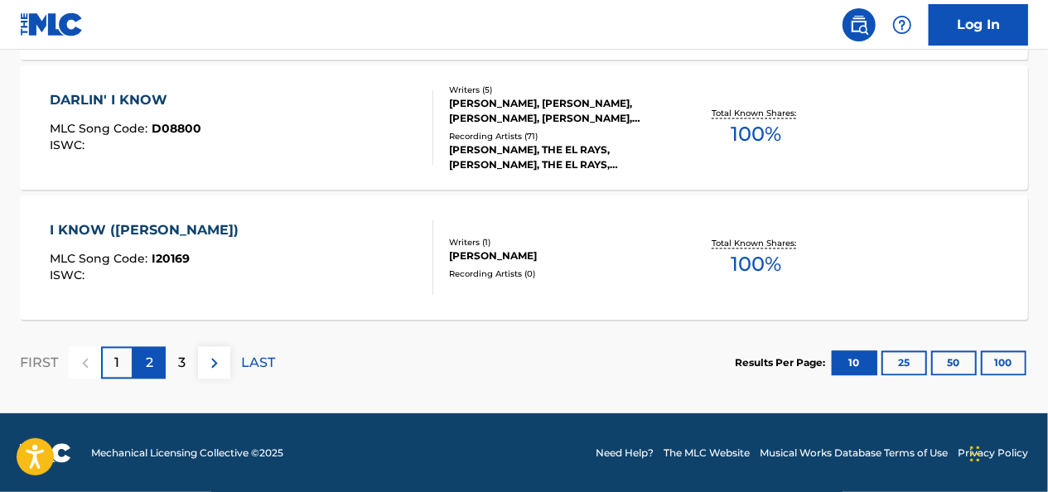
click at [164, 358] on div "2" at bounding box center [149, 362] width 32 height 32
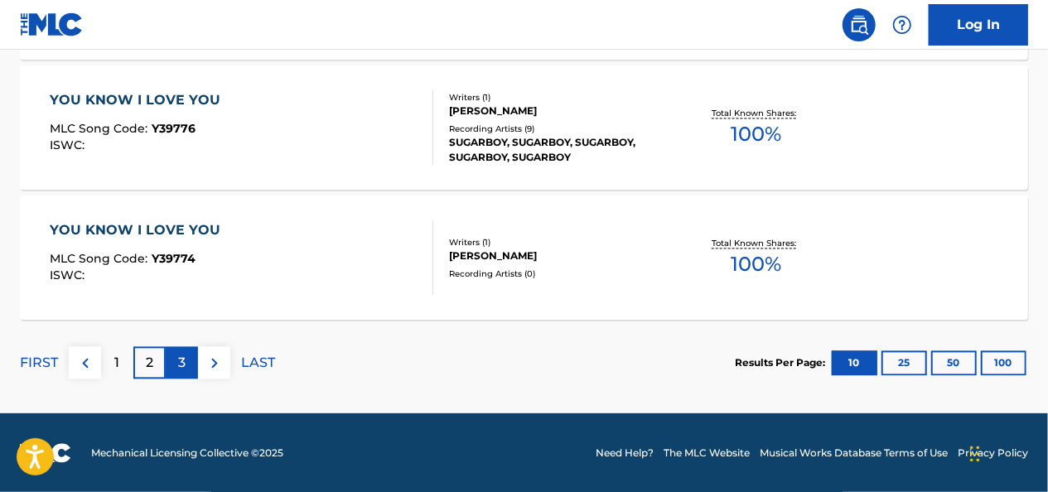
click at [195, 369] on div "3" at bounding box center [182, 362] width 32 height 32
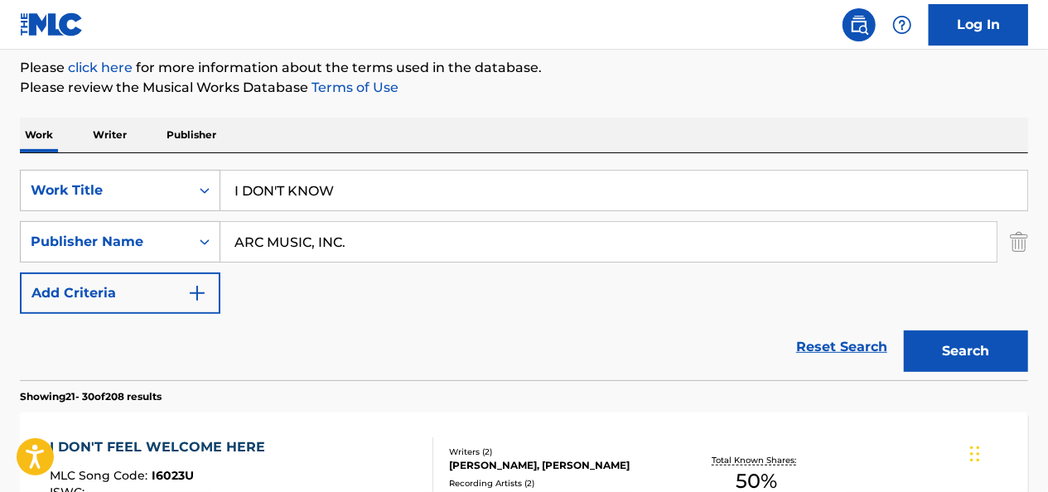
scroll to position [95, 0]
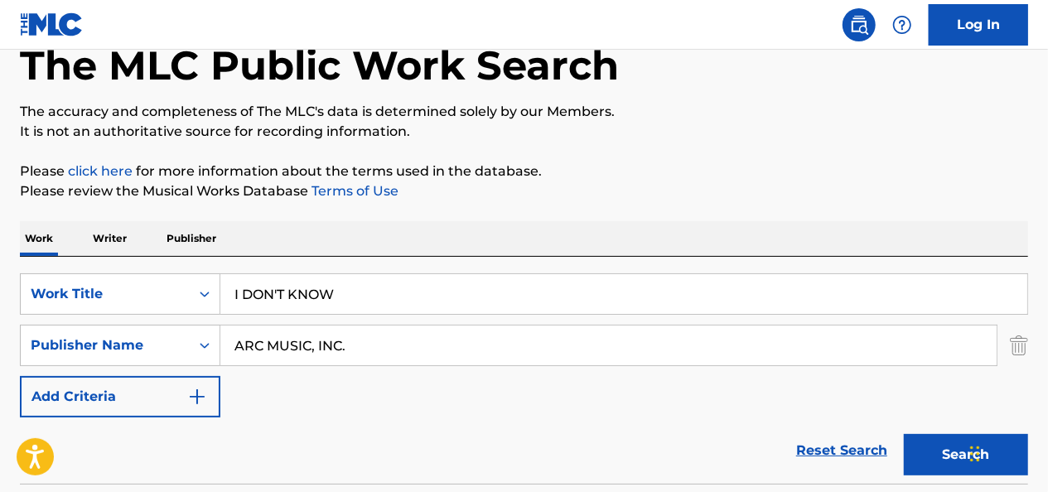
drag, startPoint x: 380, startPoint y: 292, endPoint x: 118, endPoint y: 252, distance: 265.7
paste input "KEEP IT TO YOURSELF"
click at [438, 365] on div "SearchWithCriteria111f183b-354e-45c6-997c-0d9043136b69 Work Title KEEP IT TO YO…" at bounding box center [524, 345] width 1008 height 144
click at [451, 347] on input "ARC MUSIC, INC." at bounding box center [608, 346] width 776 height 40
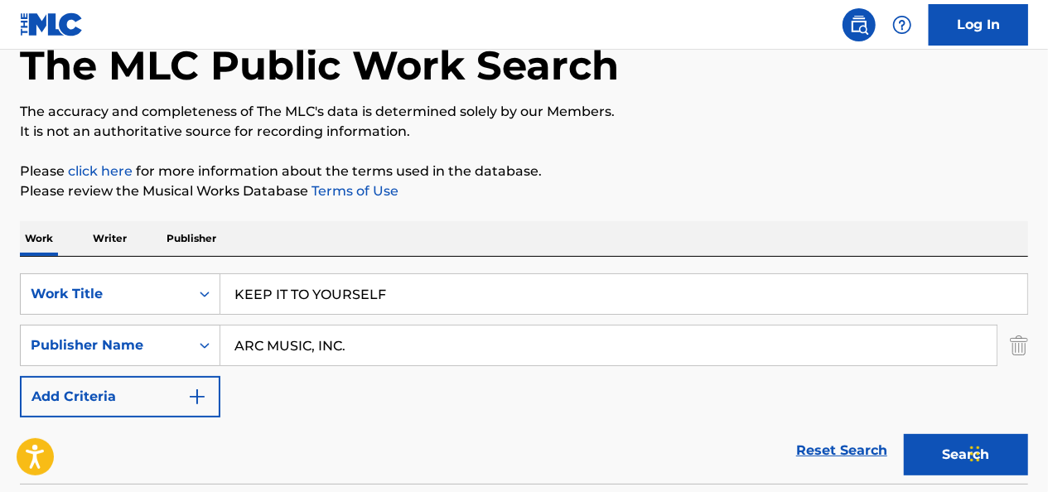
click at [904, 434] on button "Search" at bounding box center [966, 454] width 124 height 41
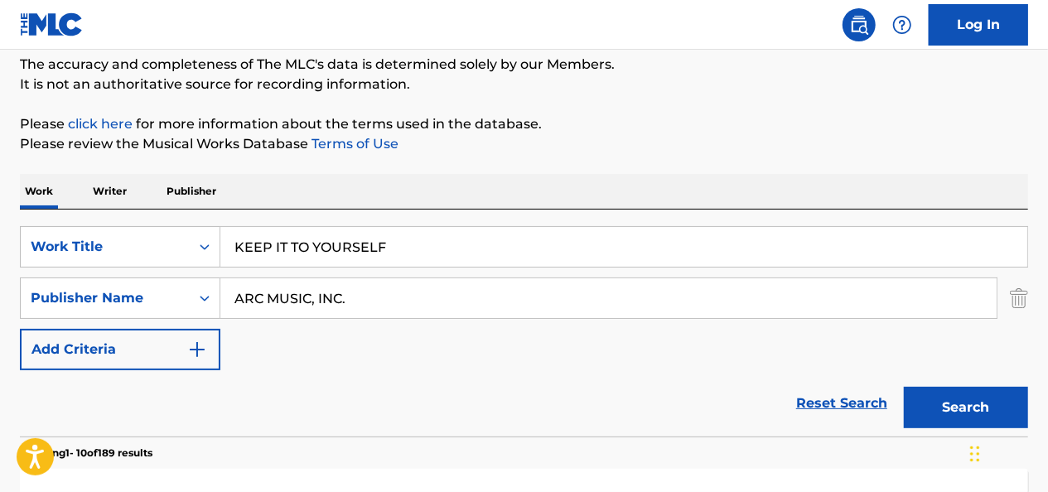
scroll to position [0, 0]
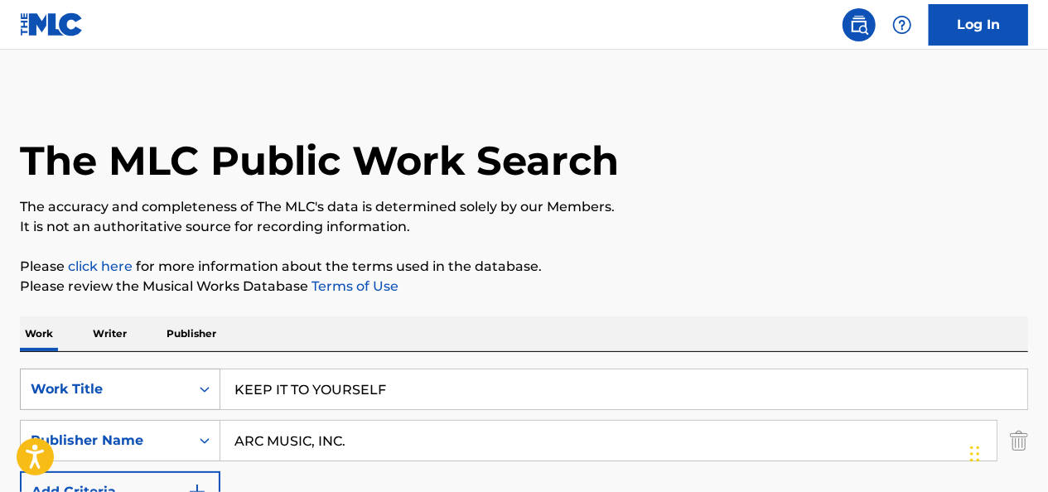
drag, startPoint x: 411, startPoint y: 391, endPoint x: 120, endPoint y: 380, distance: 291.0
click at [121, 386] on div "SearchWithCriteria111f183b-354e-45c6-997c-0d9043136b69 Work Title KEEP IT TO YO…" at bounding box center [524, 389] width 1008 height 41
paste input "YOUR FUNERAL AND MY TRIAL"
drag, startPoint x: 476, startPoint y: 389, endPoint x: 205, endPoint y: 379, distance: 271.2
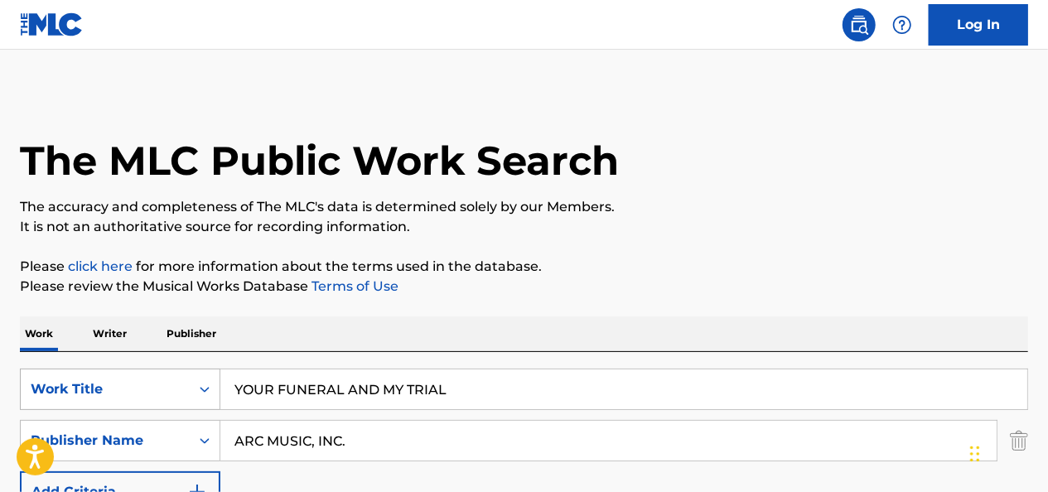
click at [205, 379] on div "SearchWithCriteria111f183b-354e-45c6-997c-0d9043136b69 Work Title YOUR FUNERAL …" at bounding box center [524, 389] width 1008 height 41
paste input "NINE BELOW ZERO"
drag, startPoint x: 398, startPoint y: 398, endPoint x: 141, endPoint y: 363, distance: 259.2
click at [141, 363] on div "SearchWithCriteria111f183b-354e-45c6-997c-0d9043136b69 Work Title NINE BELOW ZE…" at bounding box center [524, 465] width 1008 height 227
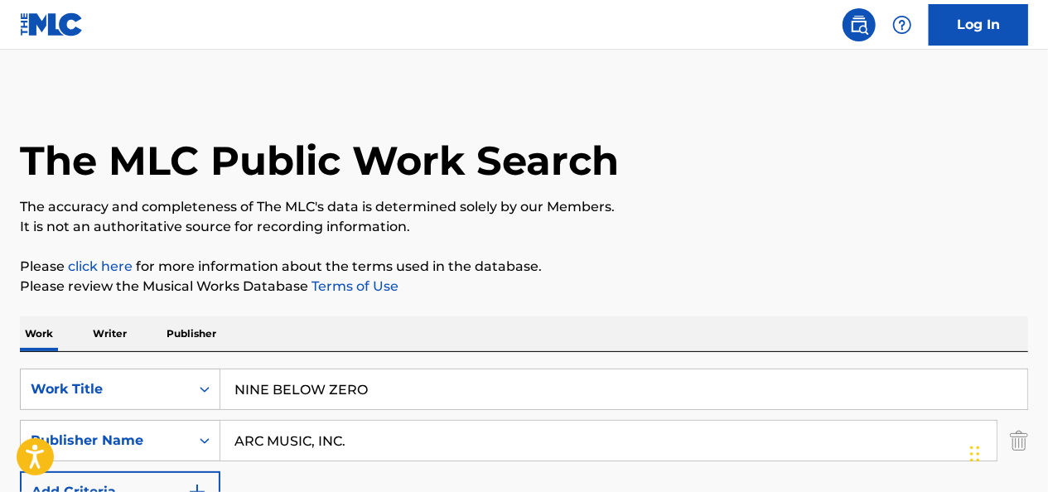
paste input "KEEP' YOUR HANDS OUT OF MY"
type input "KEEP' YOUR HANDS OUT OF MY"
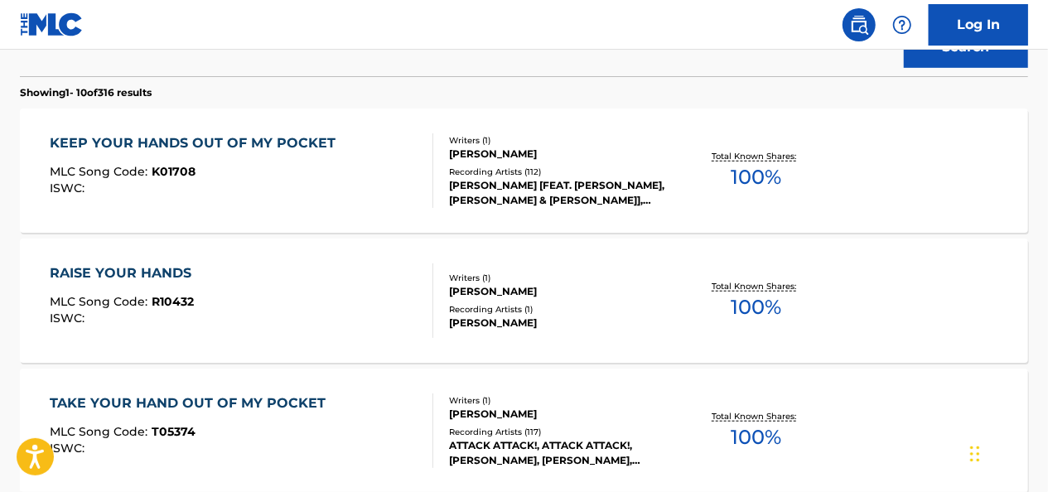
scroll to position [529, 0]
